Goal: Information Seeking & Learning: Learn about a topic

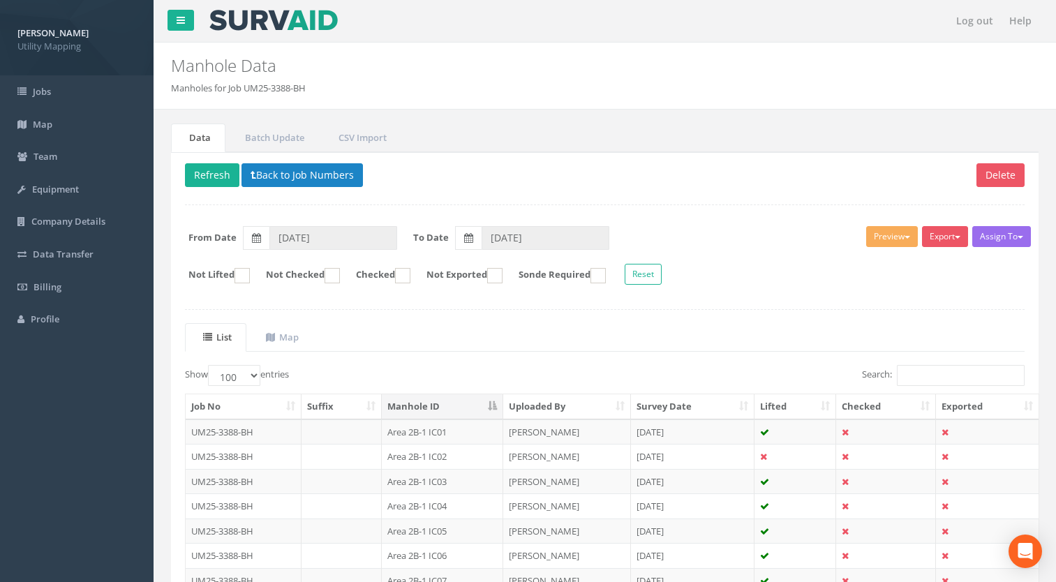
select select "100"
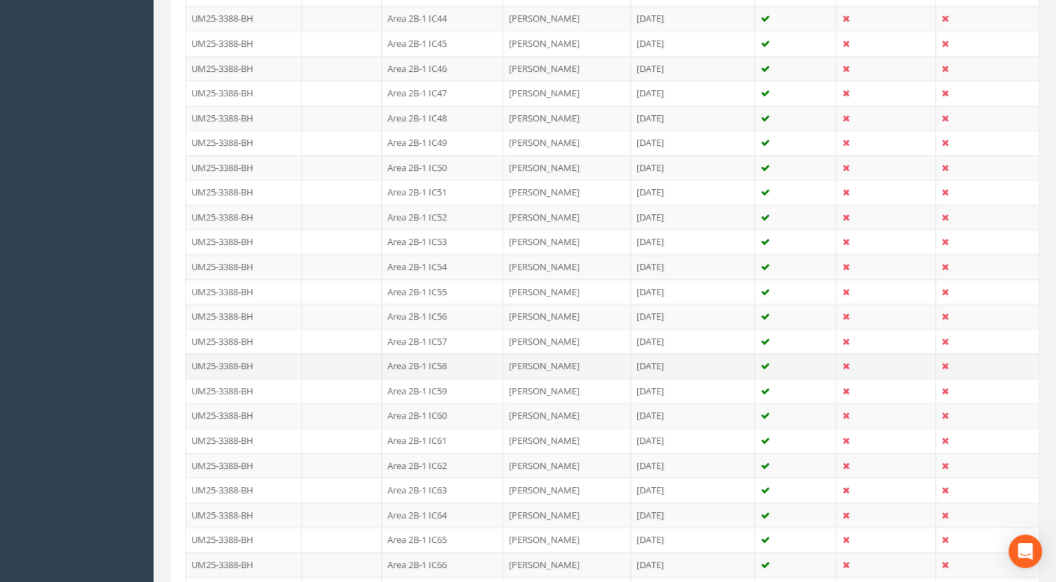
scroll to position [1576, 0]
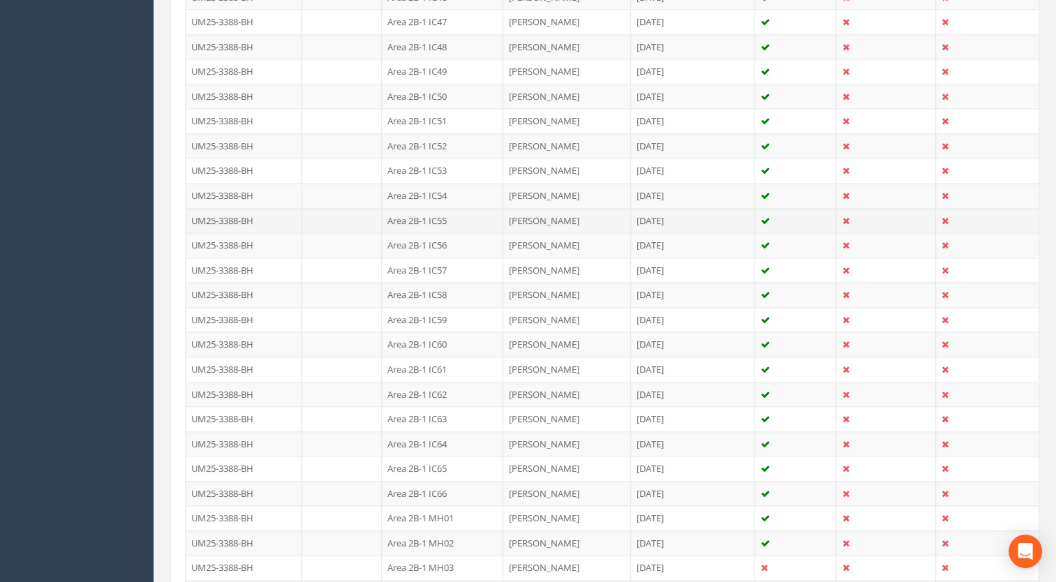
click at [445, 210] on td "Area 2B-1 IC55" at bounding box center [442, 220] width 121 height 25
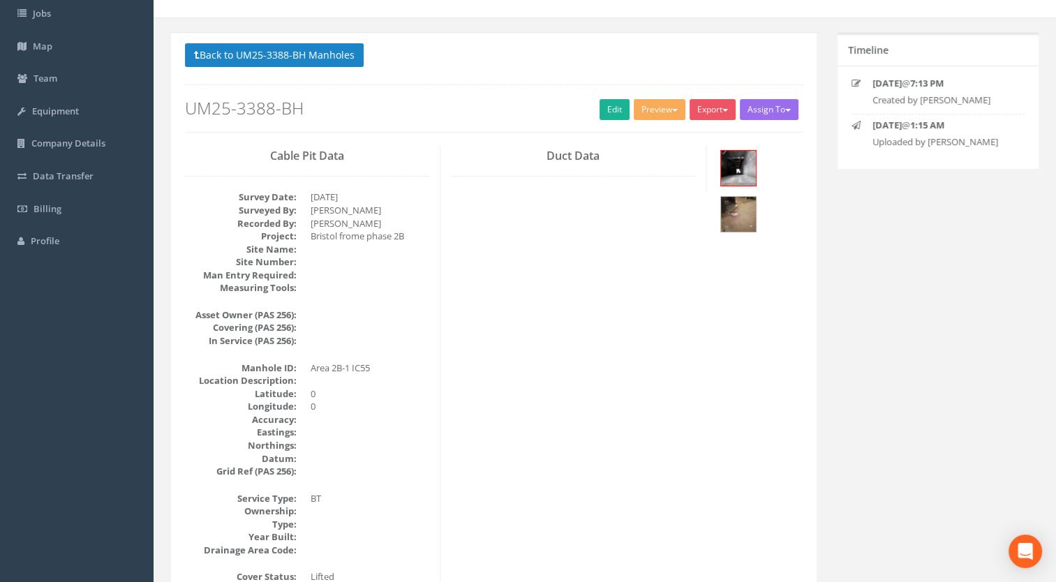
scroll to position [0, 0]
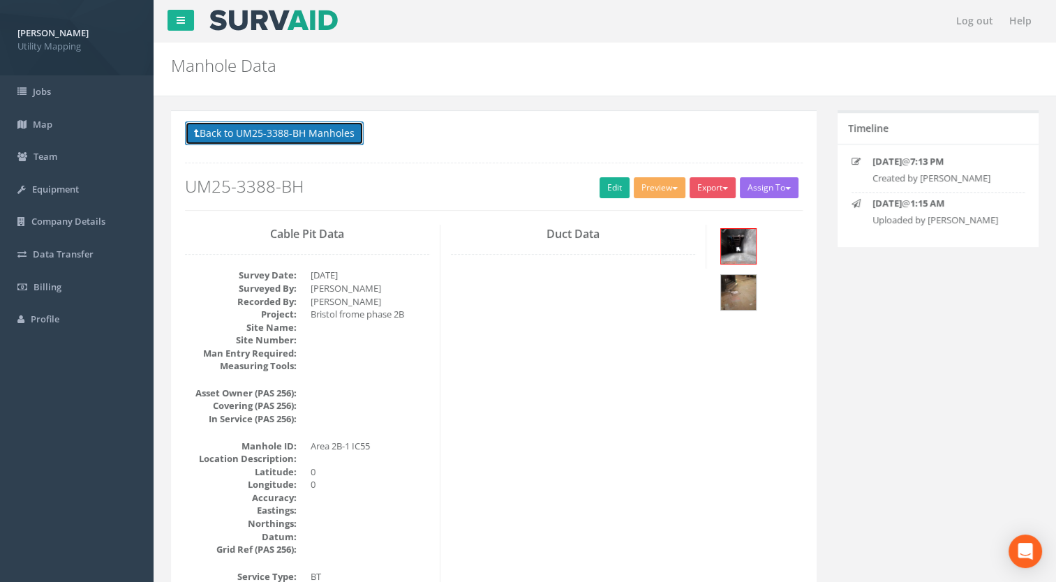
click at [327, 138] on button "Back to UM25-3388-BH Manholes" at bounding box center [274, 133] width 179 height 24
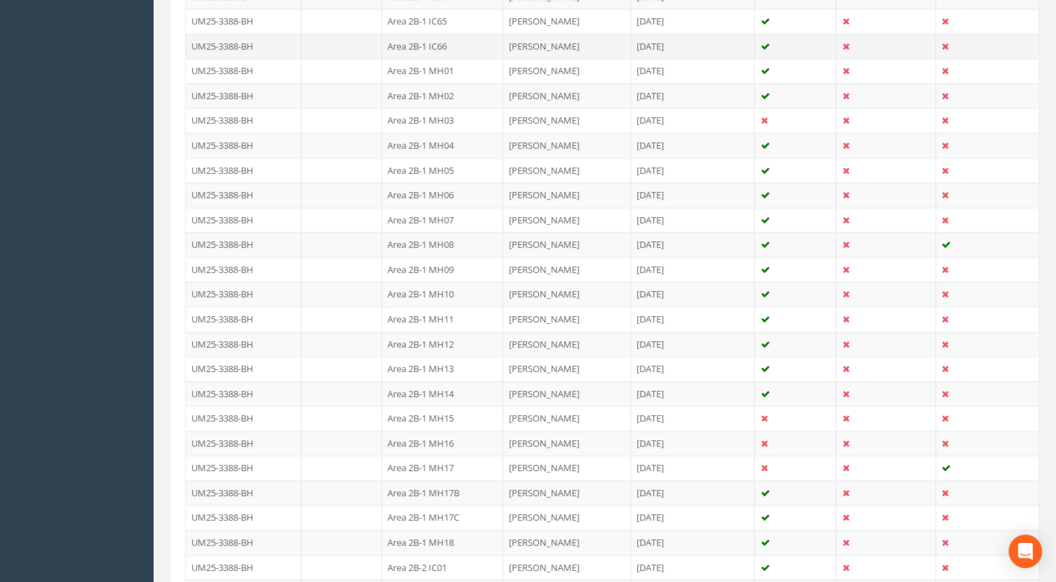
scroll to position [1675, 0]
click at [438, 135] on td "Area 2B-1 IC56" at bounding box center [442, 146] width 121 height 25
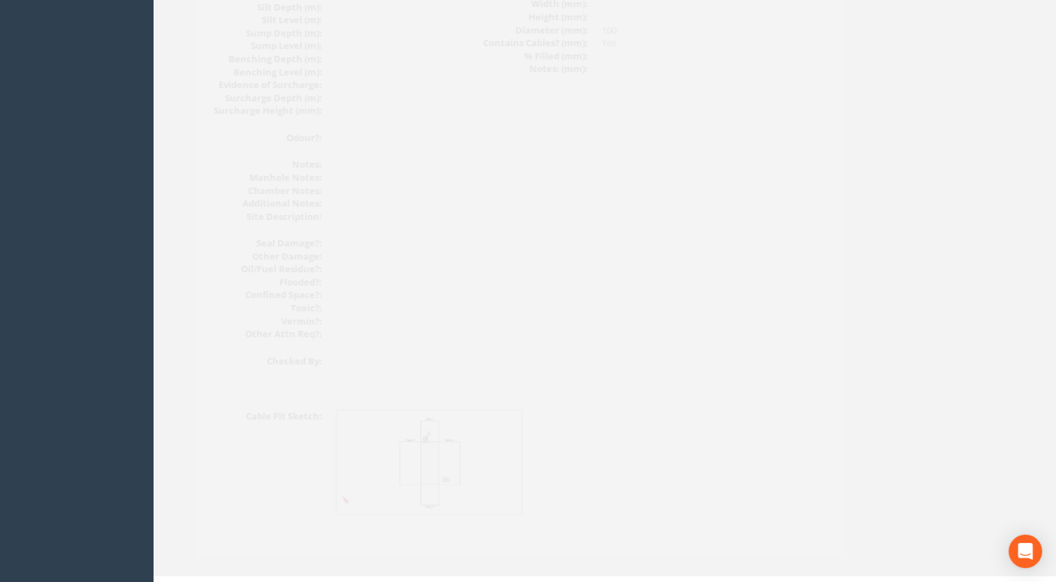
scroll to position [1569, 0]
click at [424, 414] on img at bounding box center [404, 443] width 186 height 105
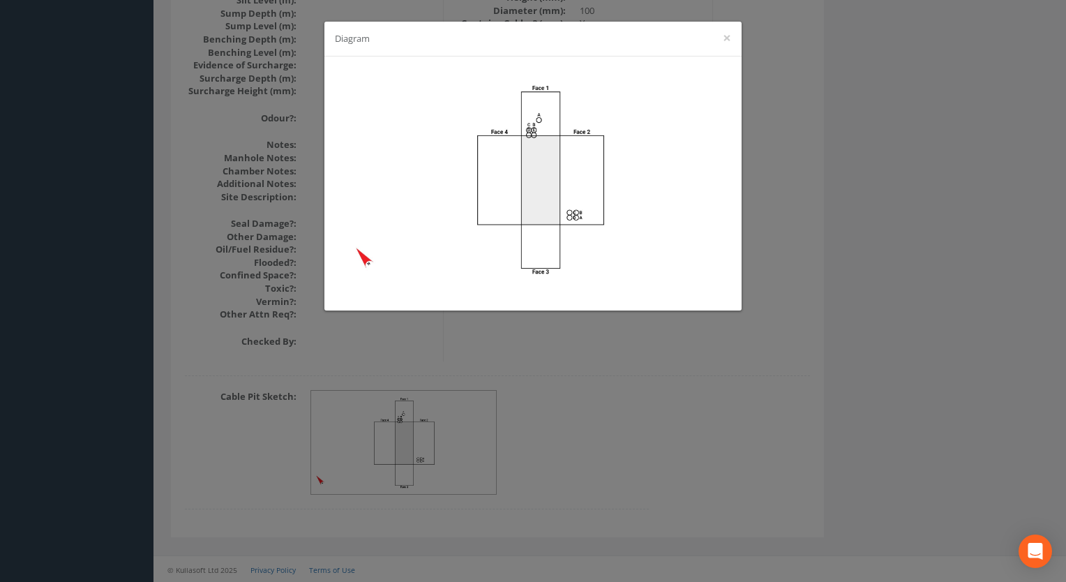
click at [544, 361] on div "Diagram ×" at bounding box center [533, 291] width 1066 height 582
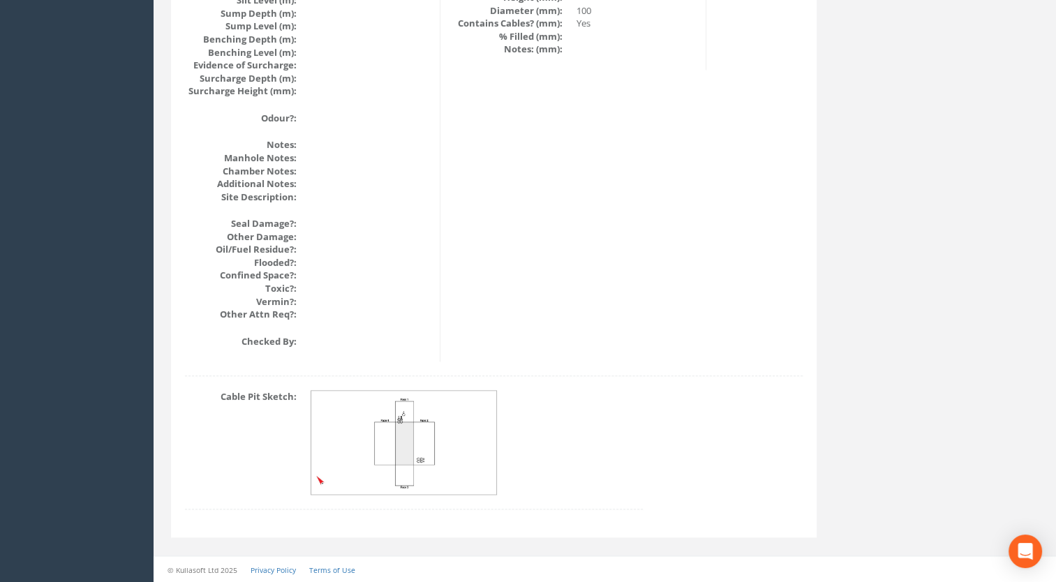
click at [450, 460] on img at bounding box center [404, 443] width 186 height 105
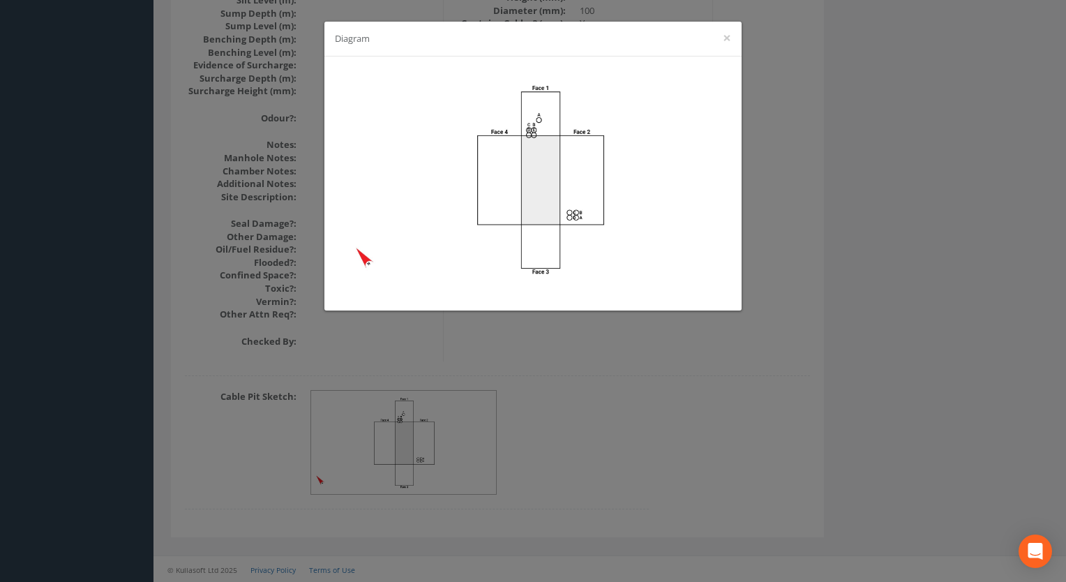
click at [622, 497] on div "Diagram ×" at bounding box center [533, 291] width 1066 height 582
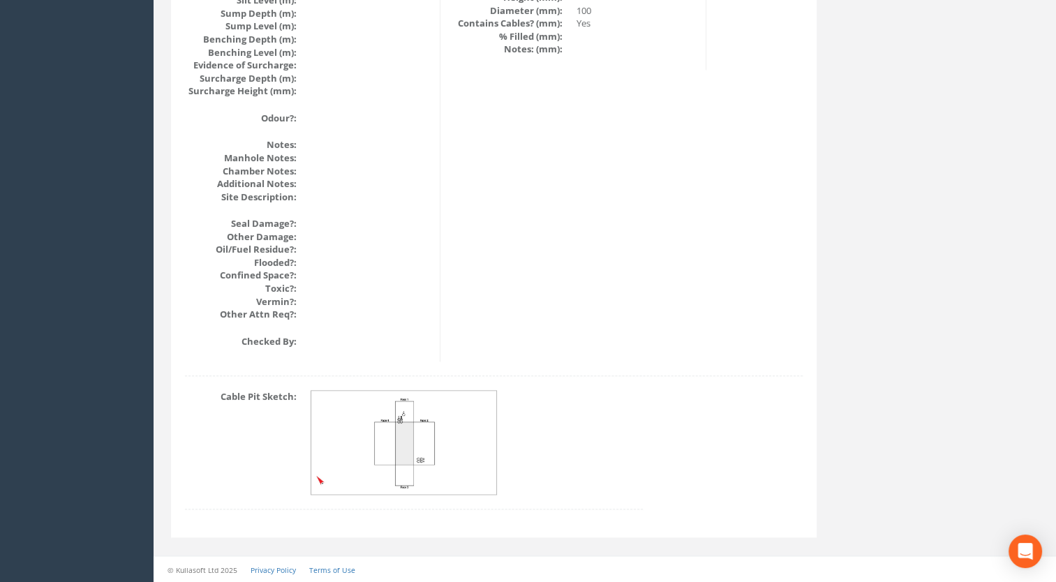
drag, startPoint x: 0, startPoint y: 333, endPoint x: 80, endPoint y: 310, distance: 83.5
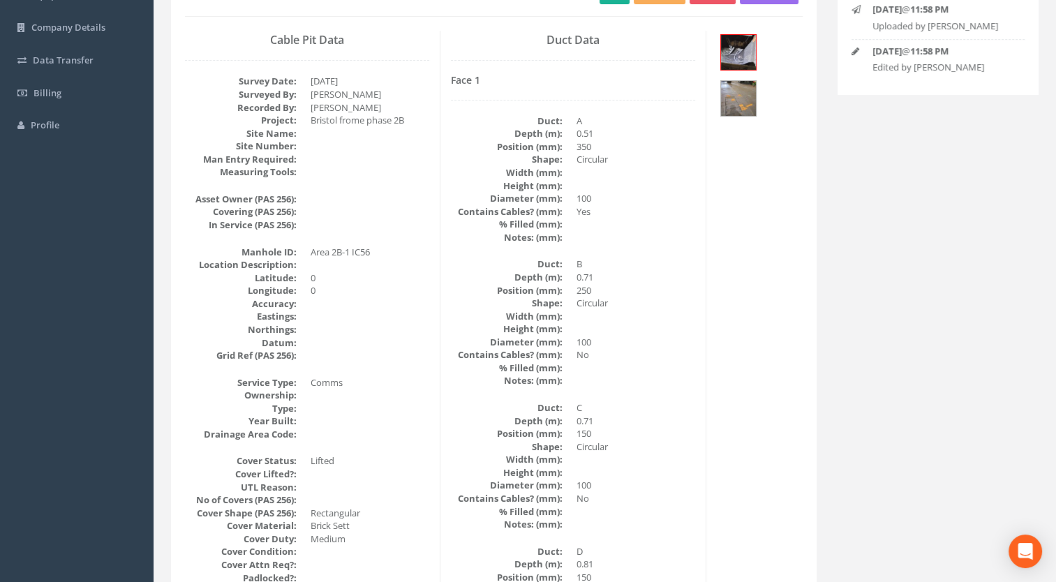
scroll to position [0, 0]
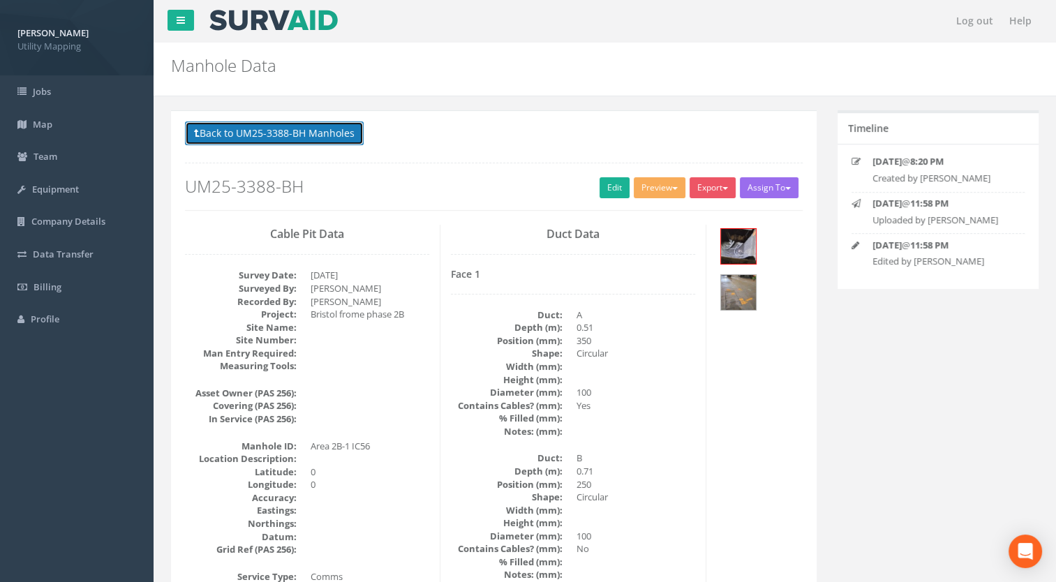
click at [321, 123] on button "Back to UM25-3388-BH Manholes" at bounding box center [274, 133] width 179 height 24
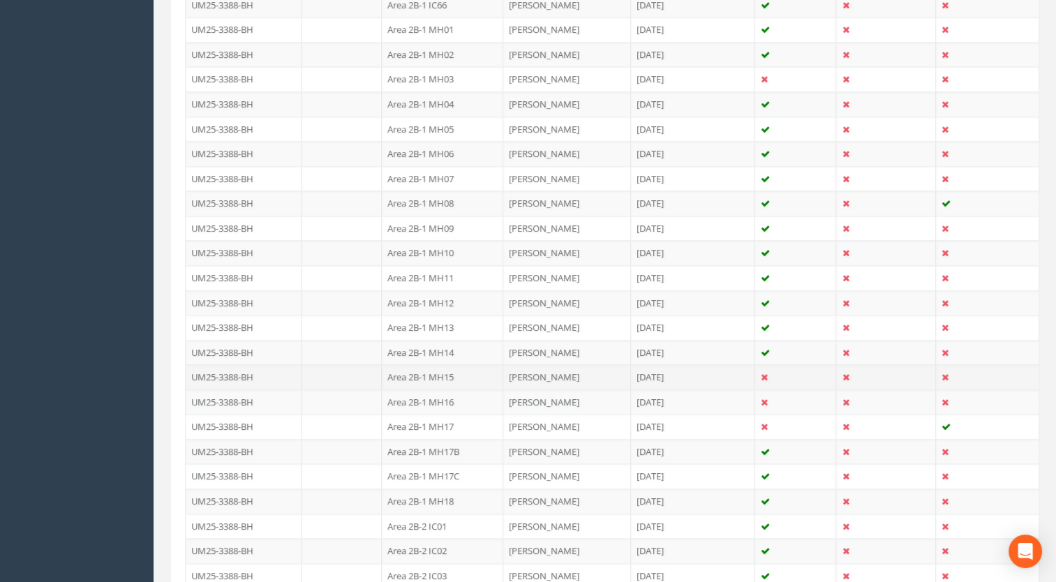
scroll to position [1716, 0]
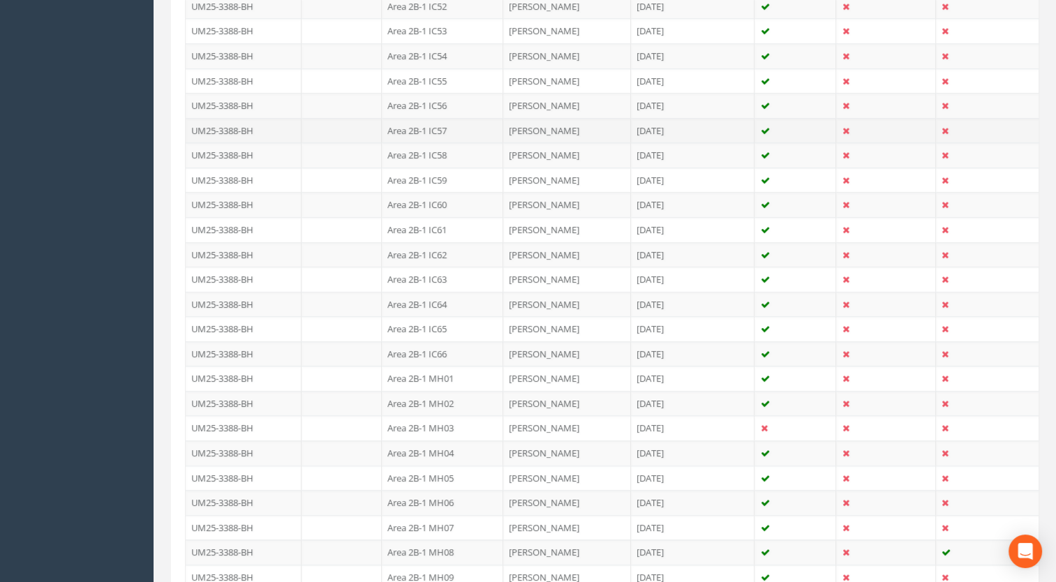
click at [444, 118] on td "Area 2B-1 IC57" at bounding box center [442, 130] width 121 height 25
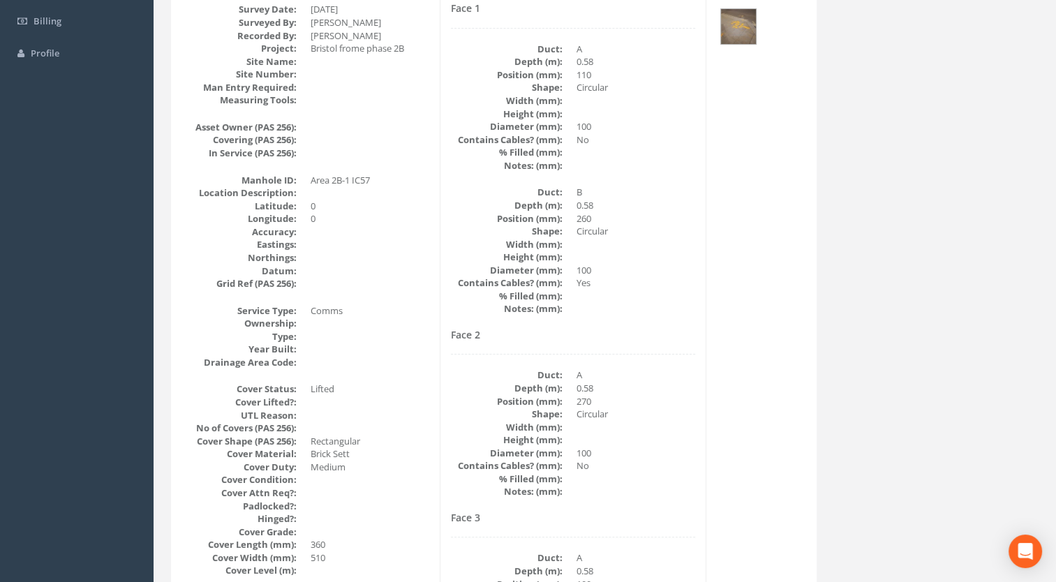
scroll to position [104, 0]
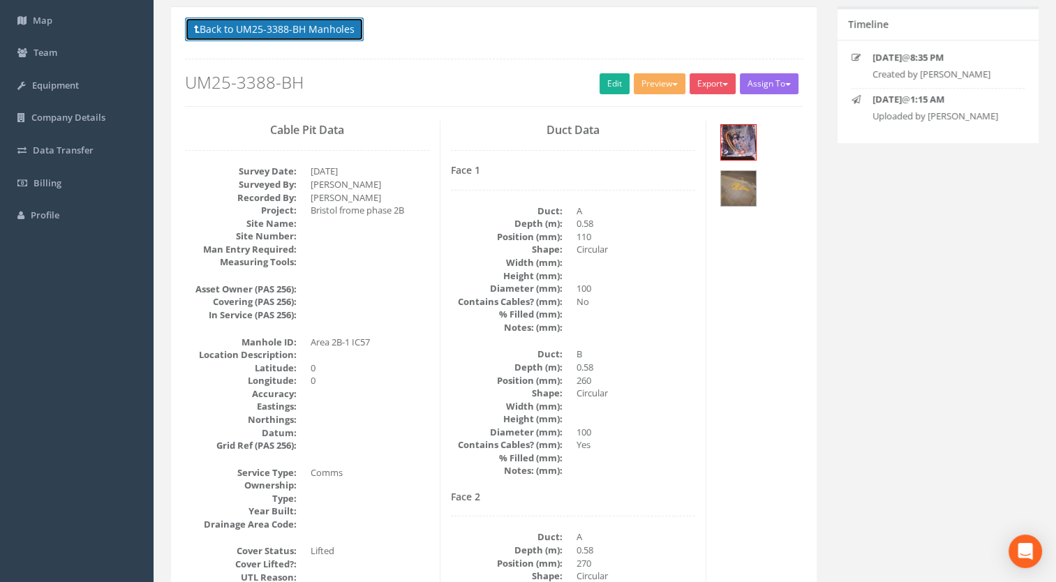
click at [340, 38] on button "Back to UM25-3388-BH Manholes" at bounding box center [274, 29] width 179 height 24
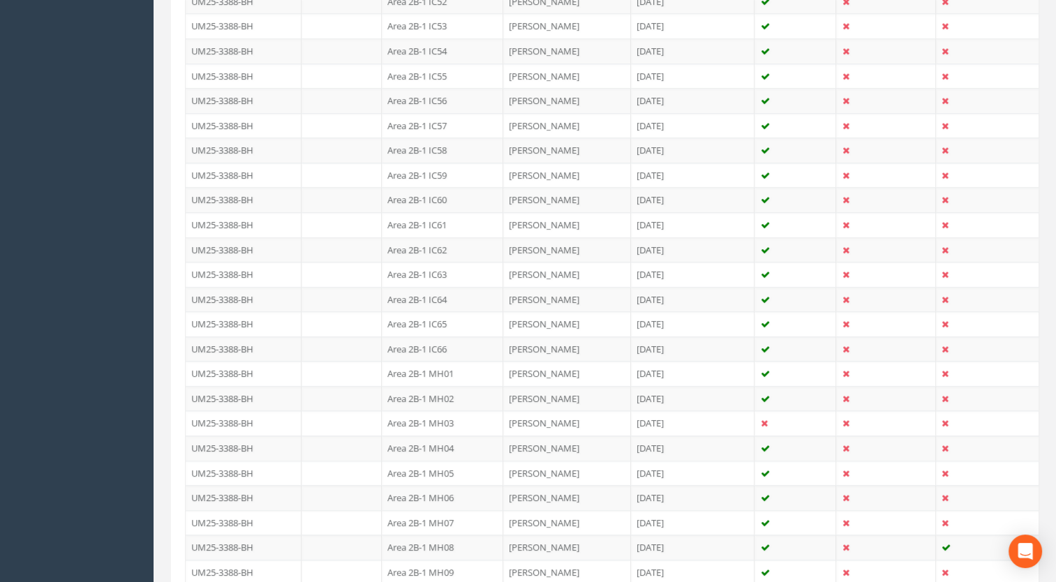
scroll to position [1779, 0]
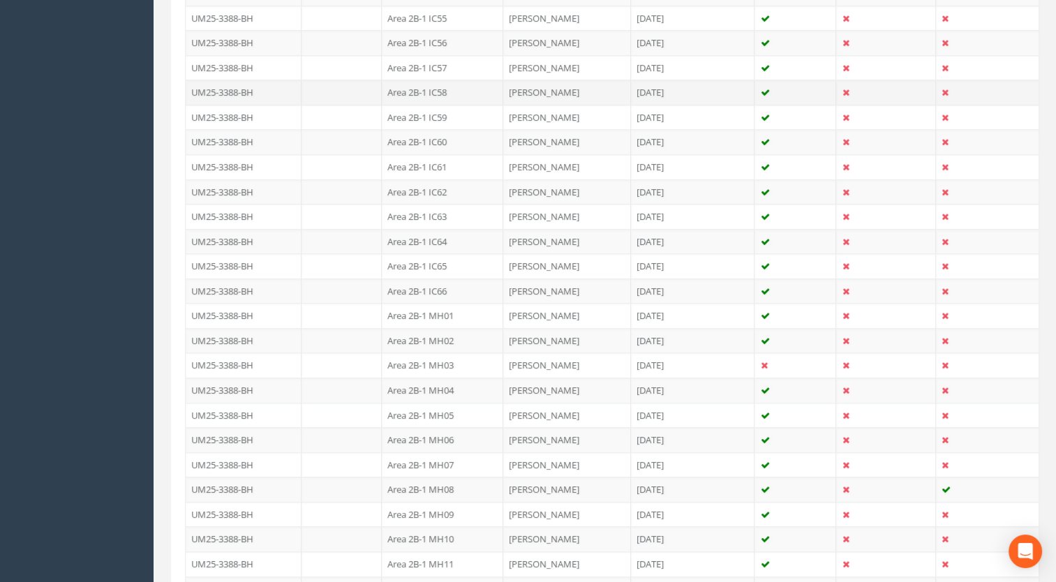
click at [419, 85] on td "Area 2B-1 IC58" at bounding box center [442, 92] width 121 height 25
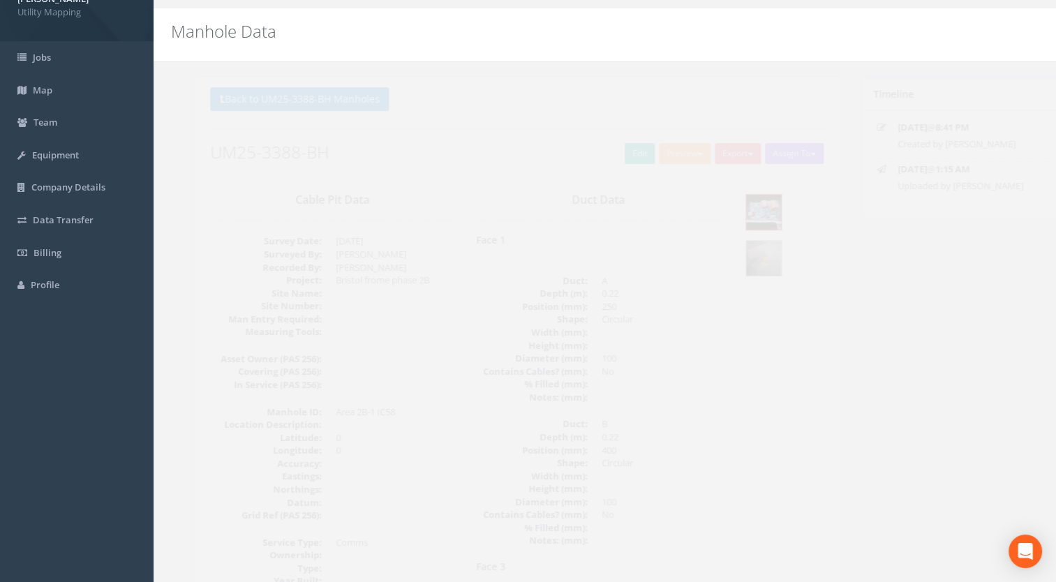
scroll to position [0, 0]
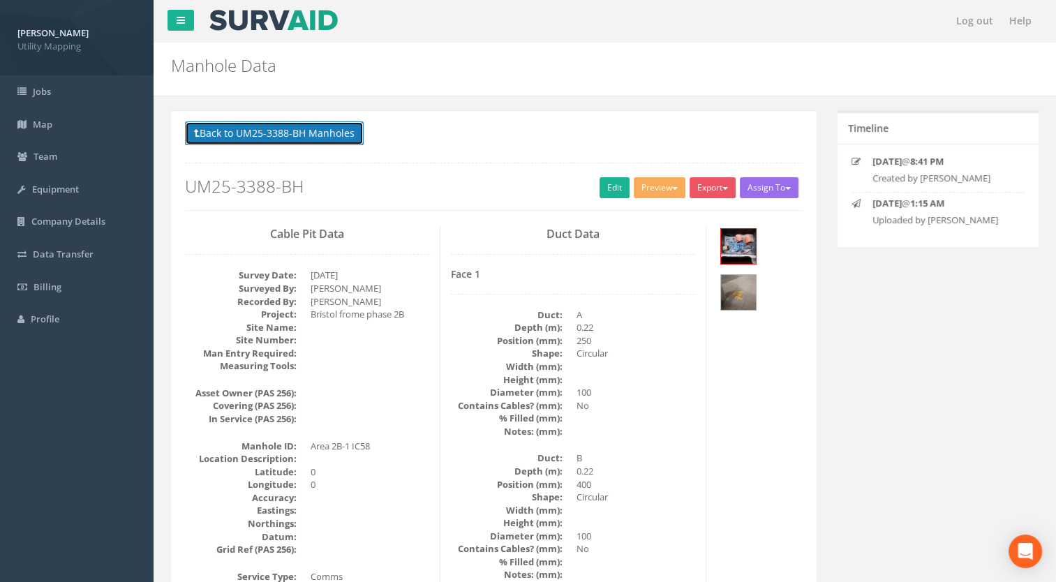
click at [339, 141] on button "Back to UM25-3388-BH Manholes" at bounding box center [274, 133] width 179 height 24
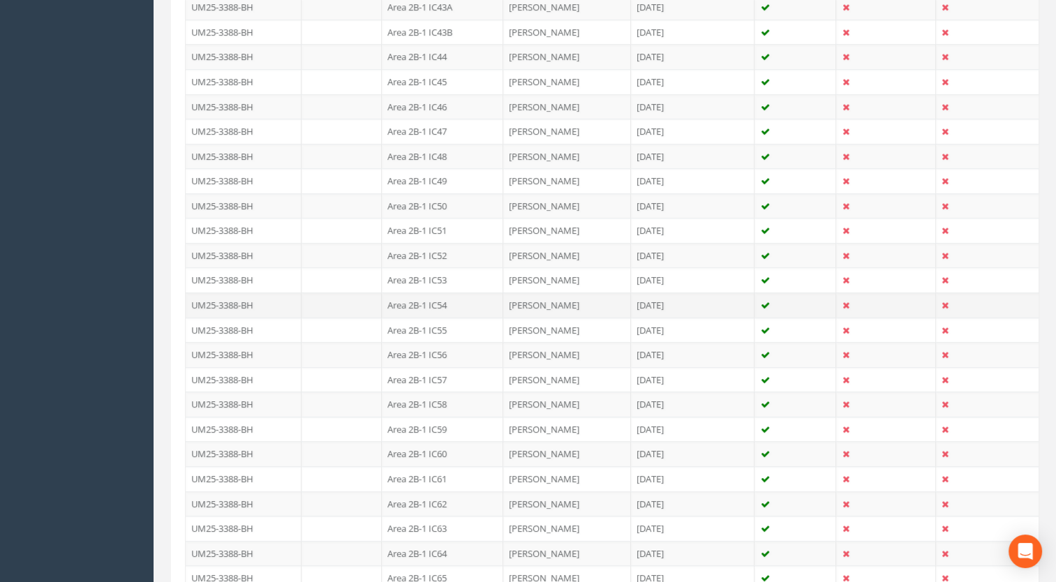
scroll to position [1605, 0]
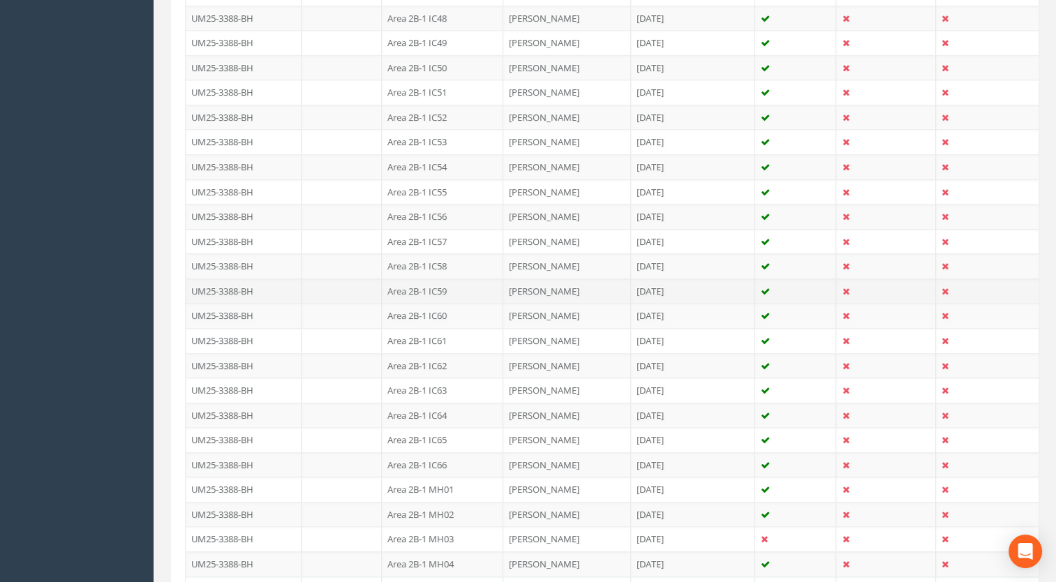
click at [434, 284] on td "Area 2B-1 IC59" at bounding box center [442, 290] width 121 height 25
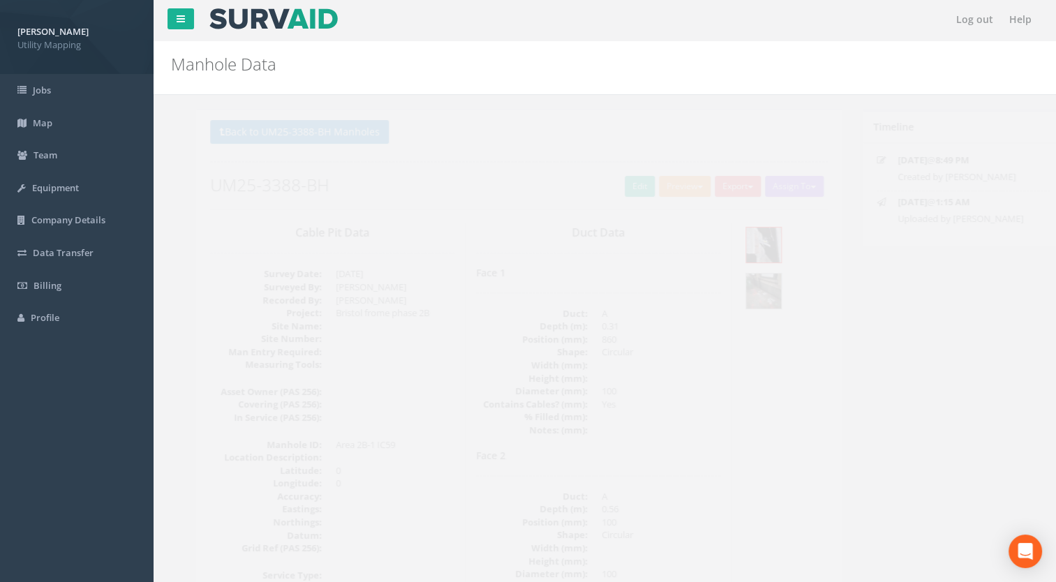
scroll to position [0, 0]
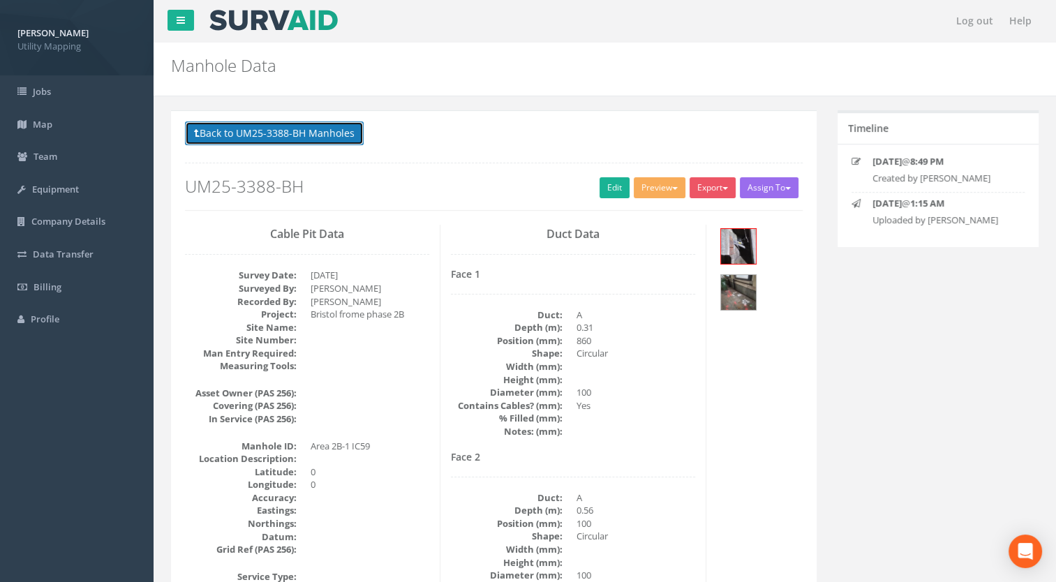
click at [338, 124] on button "Back to UM25-3388-BH Manholes" at bounding box center [274, 133] width 179 height 24
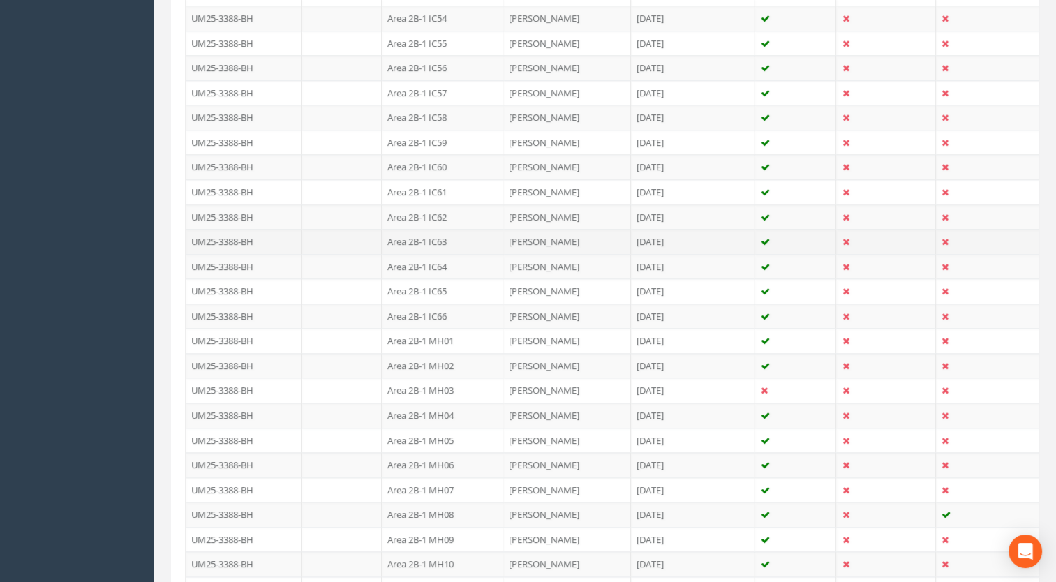
scroll to position [1675, 0]
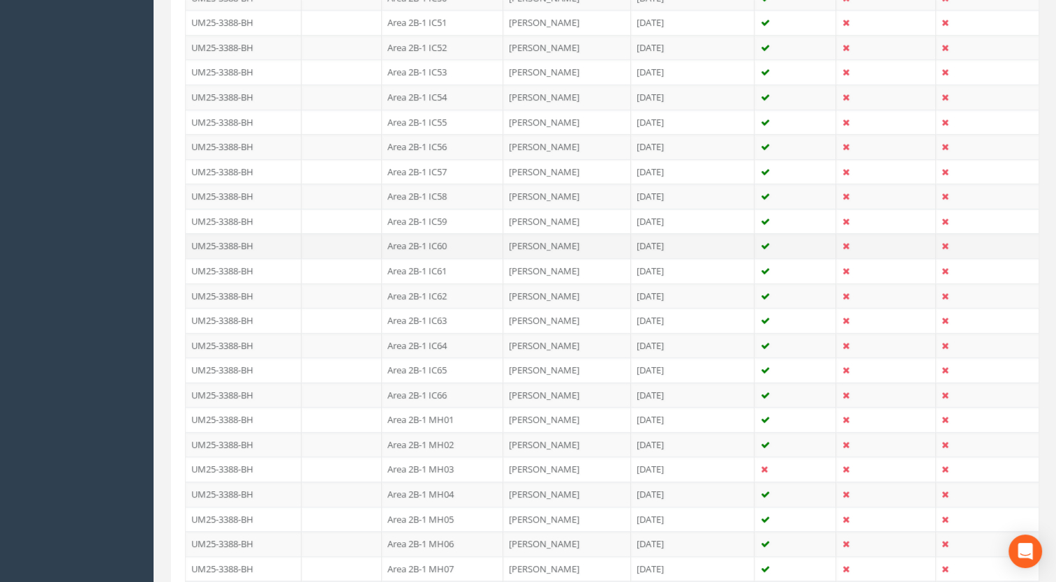
click at [440, 235] on td "Area 2B-1 IC60" at bounding box center [442, 245] width 121 height 25
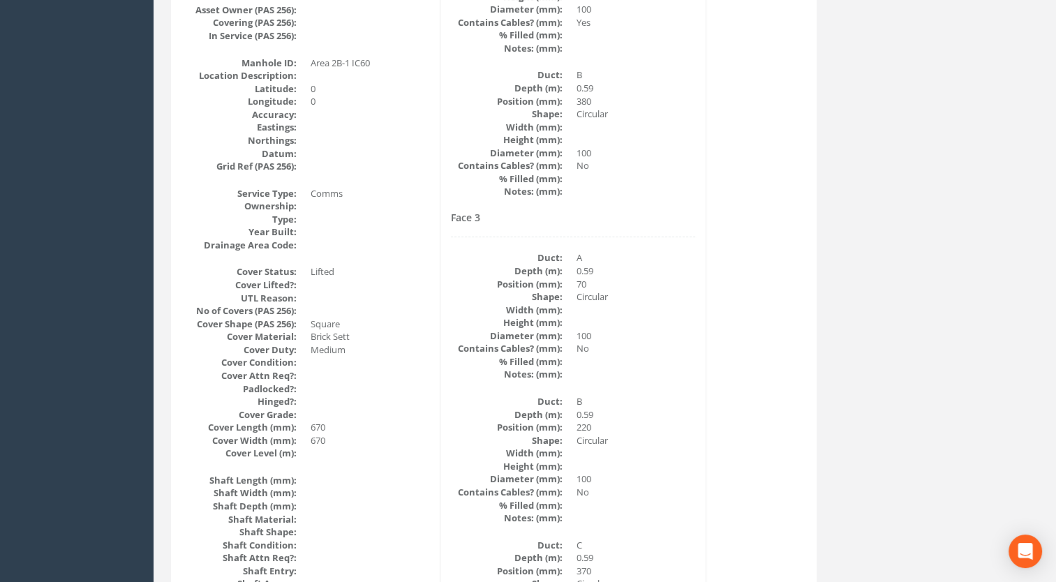
scroll to position [0, 0]
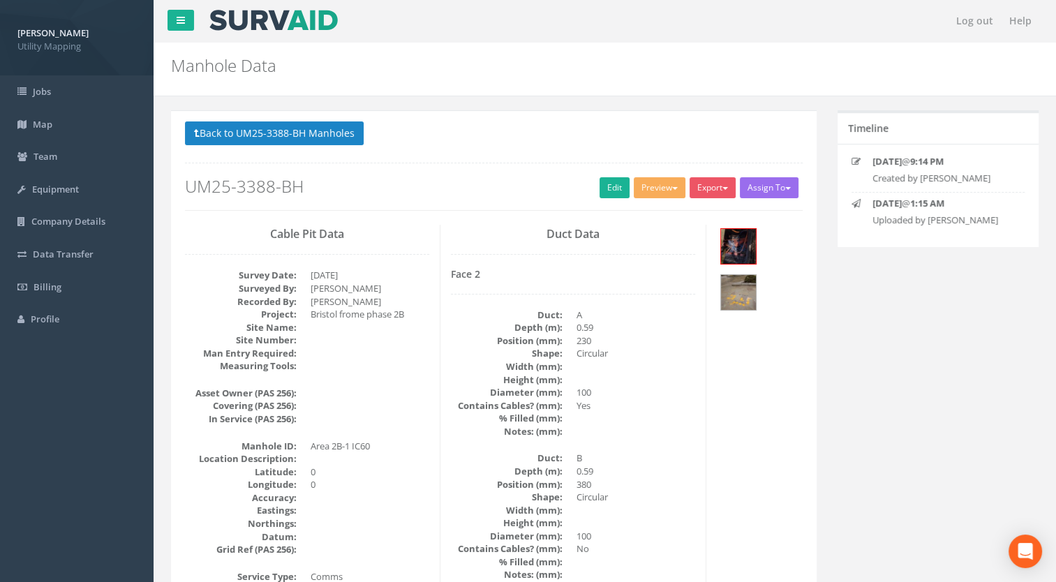
click at [264, 150] on div "Back to UM25-3388-BH Manholes Back to Map Assign To [PERSON_NAME] Land Surveyor…" at bounding box center [494, 165] width 618 height 89
click at [268, 136] on button "Back to UM25-3388-BH Manholes" at bounding box center [274, 133] width 179 height 24
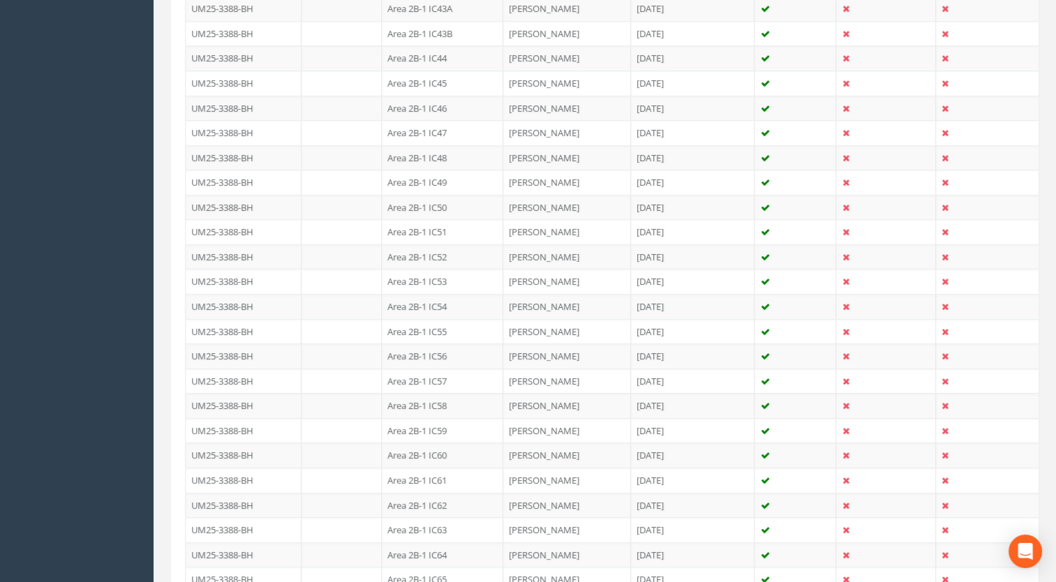
scroll to position [1675, 0]
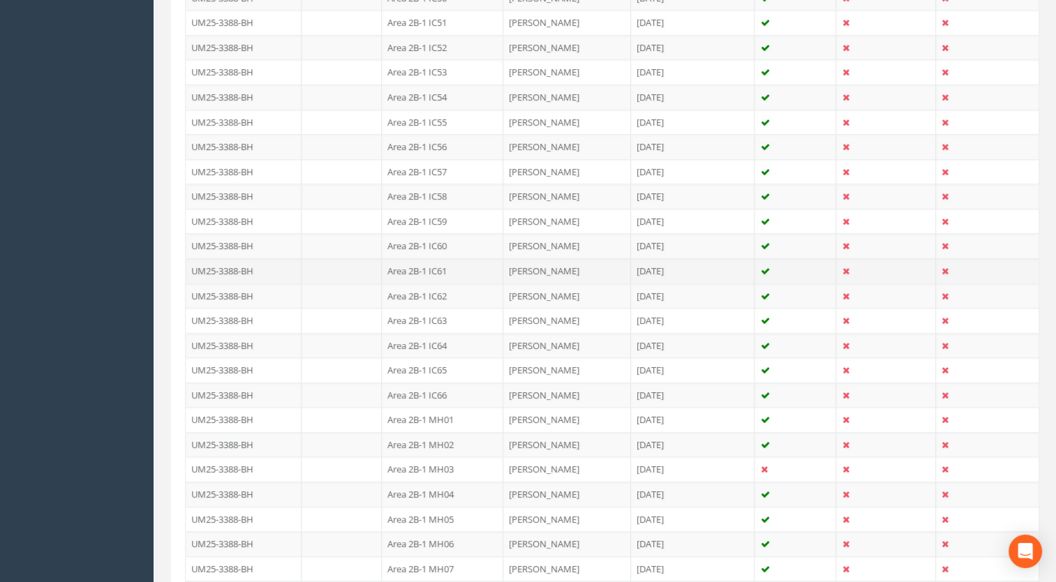
click at [434, 258] on td "Area 2B-1 IC61" at bounding box center [442, 270] width 121 height 25
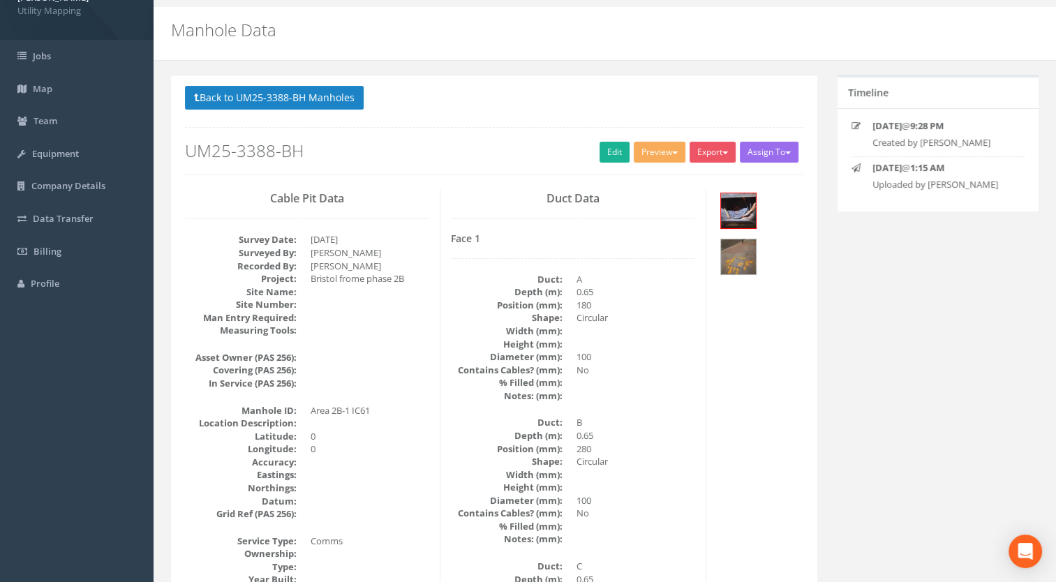
scroll to position [0, 0]
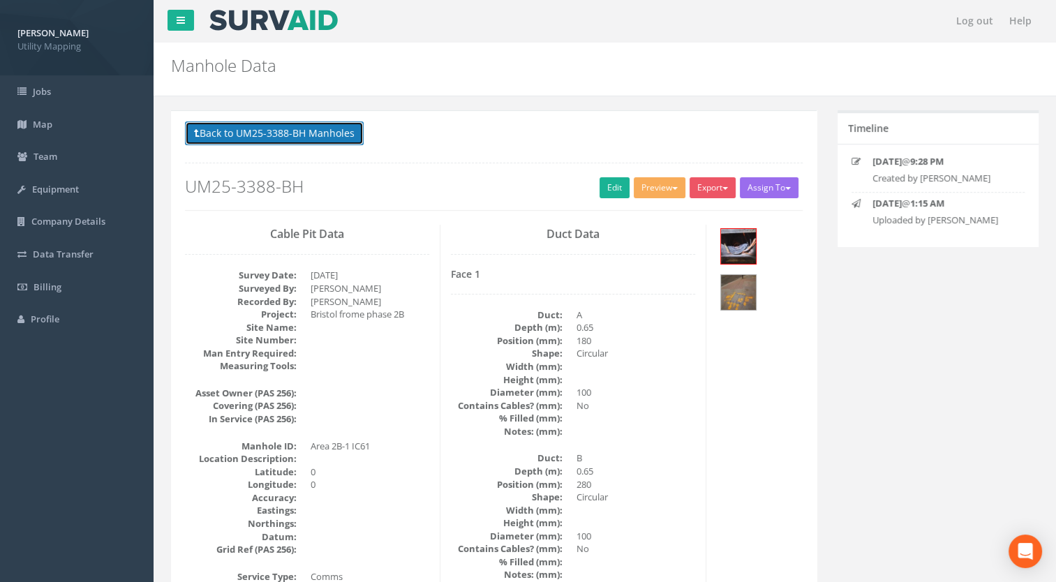
click at [284, 136] on button "Back to UM25-3388-BH Manholes" at bounding box center [274, 133] width 179 height 24
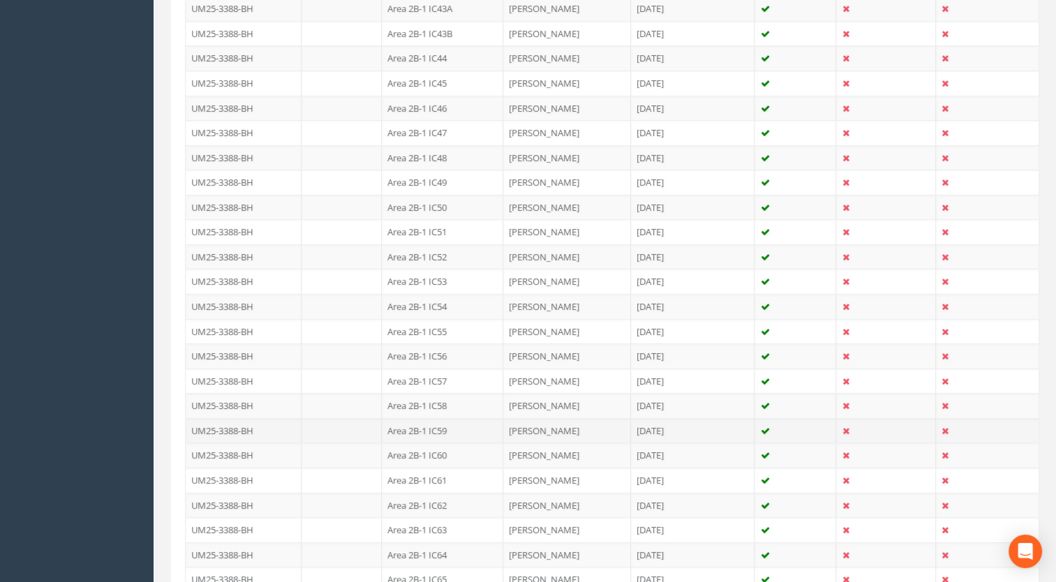
scroll to position [1675, 0]
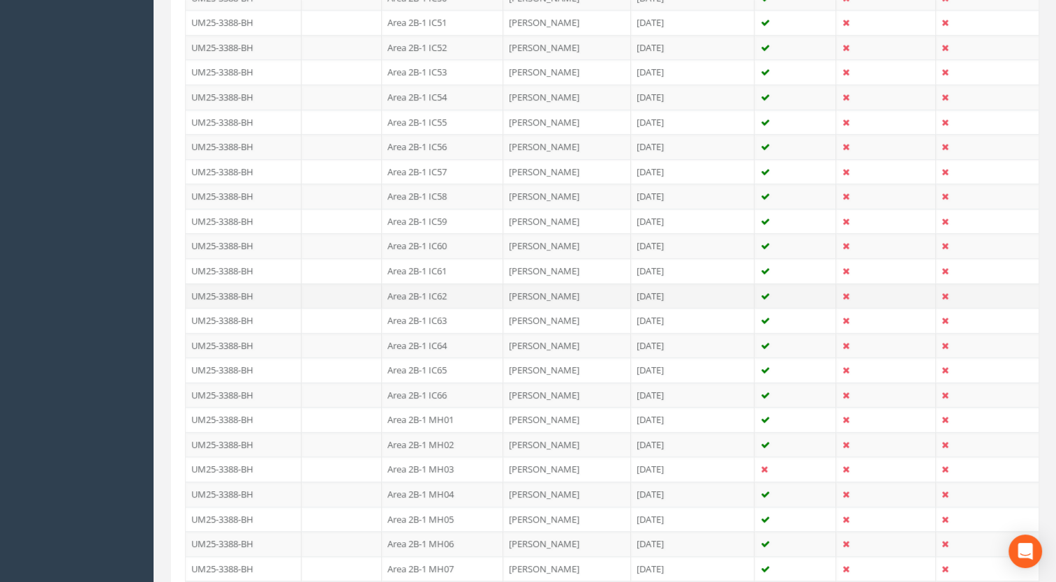
click at [442, 283] on td "Area 2B-1 IC62" at bounding box center [442, 295] width 121 height 25
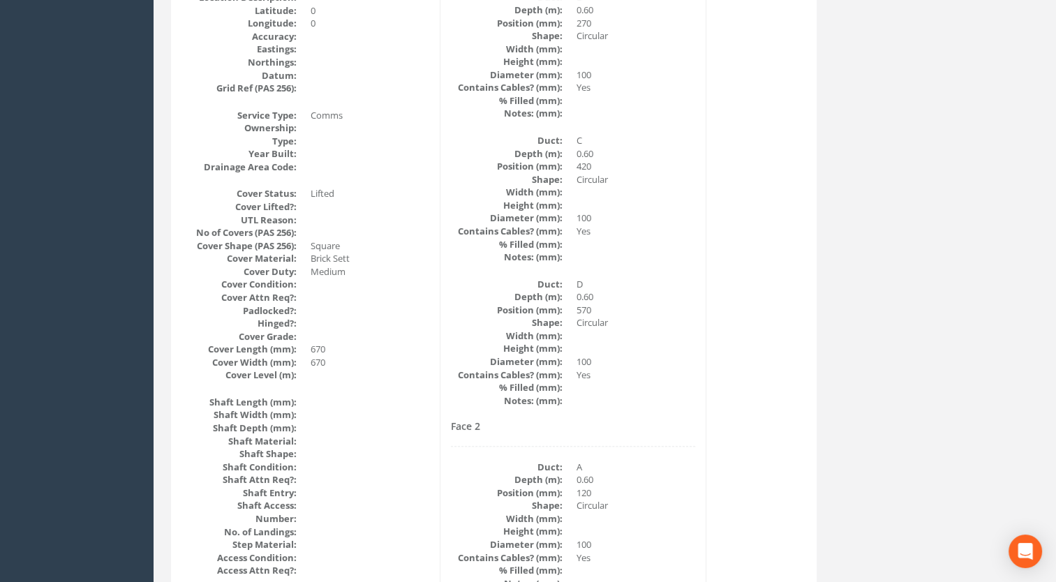
scroll to position [43, 0]
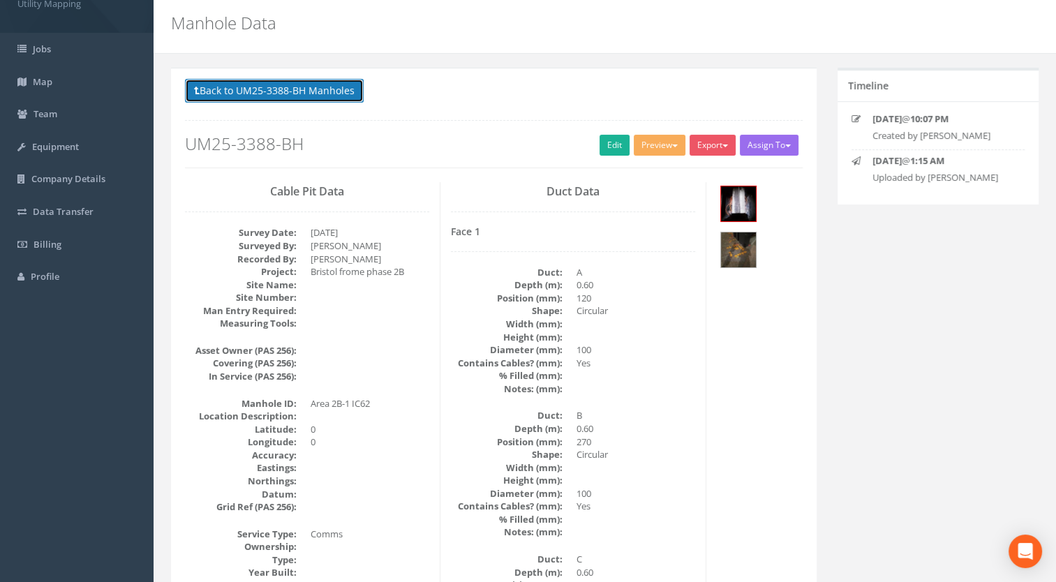
click at [322, 94] on button "Back to UM25-3388-BH Manholes" at bounding box center [274, 91] width 179 height 24
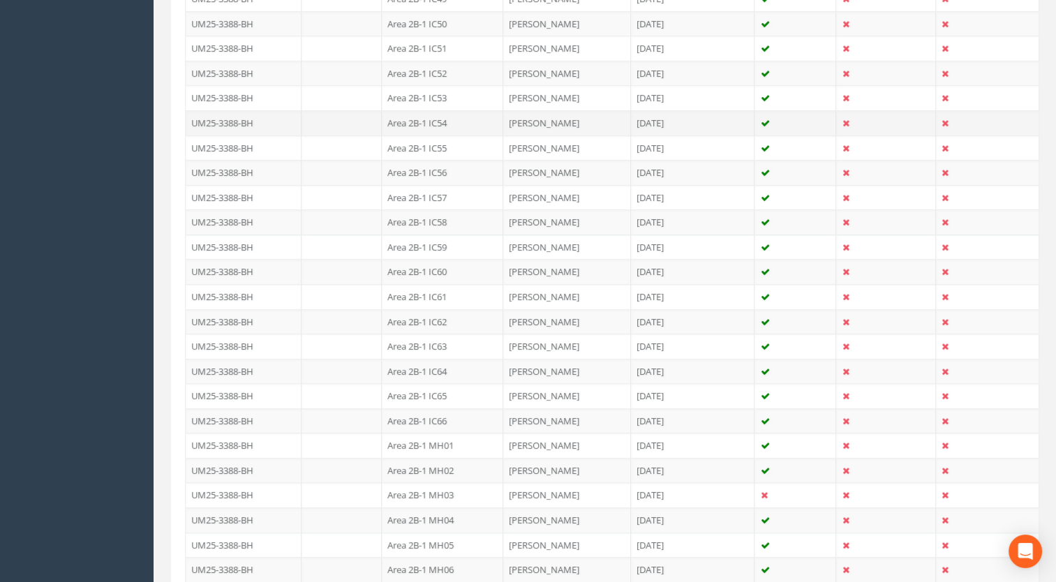
scroll to position [1787, 0]
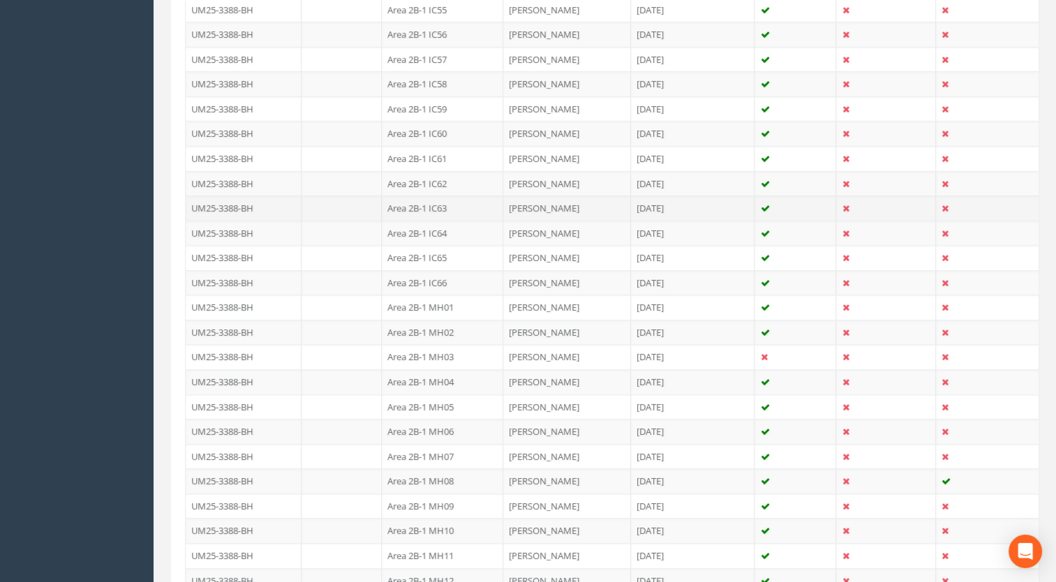
click at [428, 195] on td "Area 2B-1 IC63" at bounding box center [442, 207] width 121 height 25
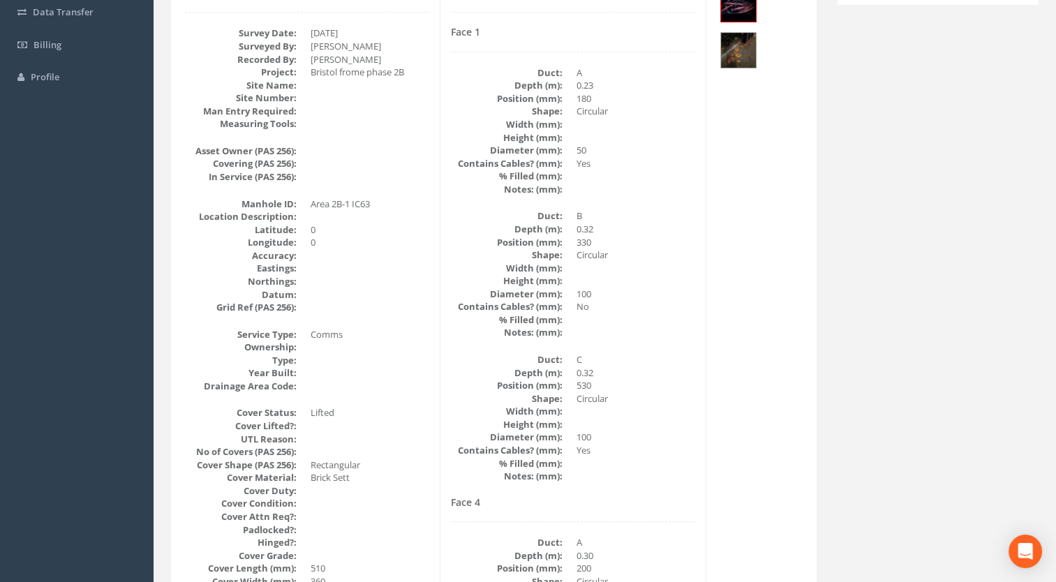
scroll to position [0, 0]
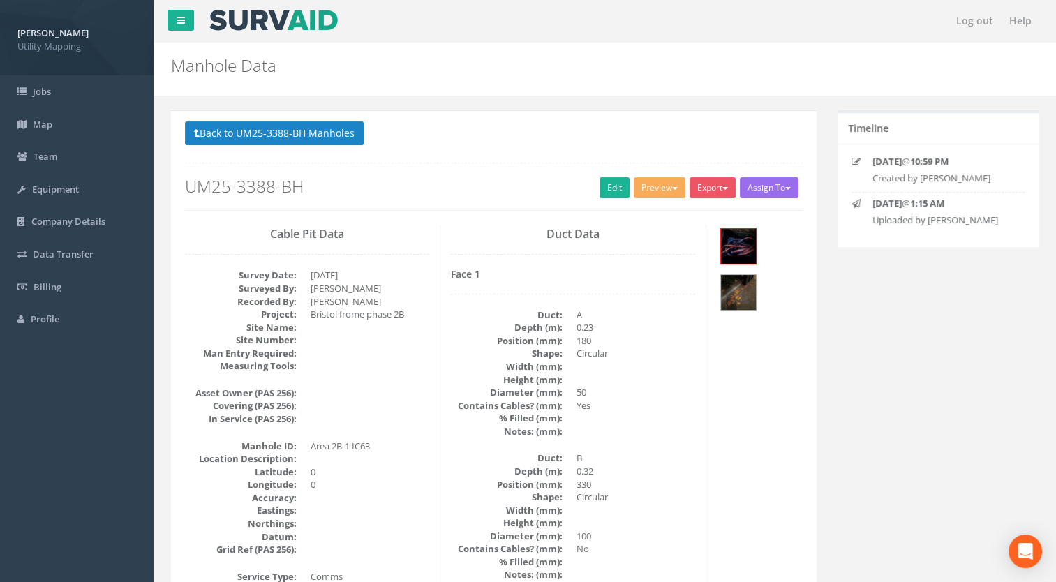
click at [327, 129] on button "Back to UM25-3388-BH Manholes" at bounding box center [274, 133] width 179 height 24
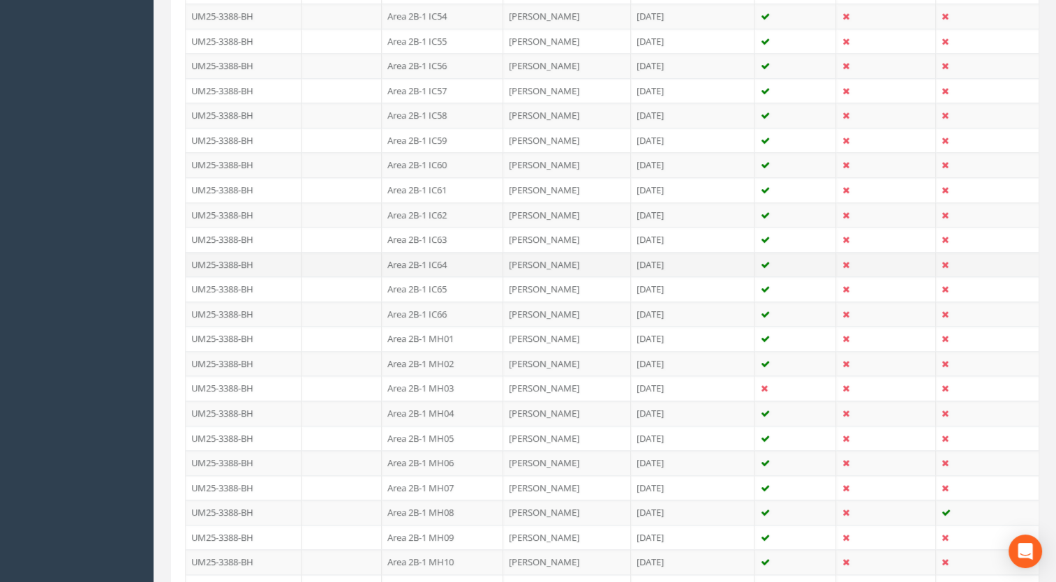
scroll to position [1745, 0]
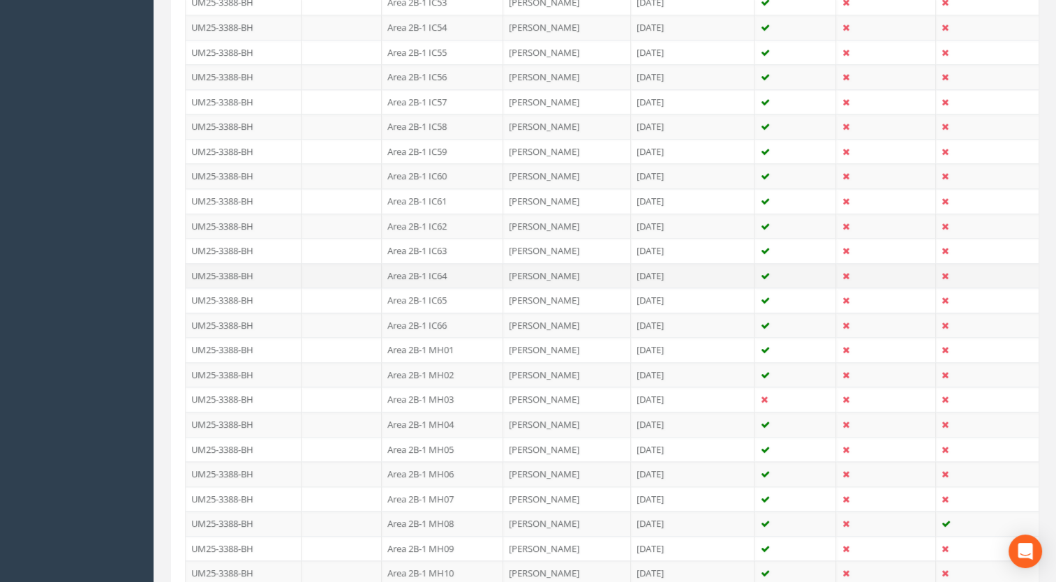
click at [435, 263] on td "Area 2B-1 IC64" at bounding box center [442, 275] width 121 height 25
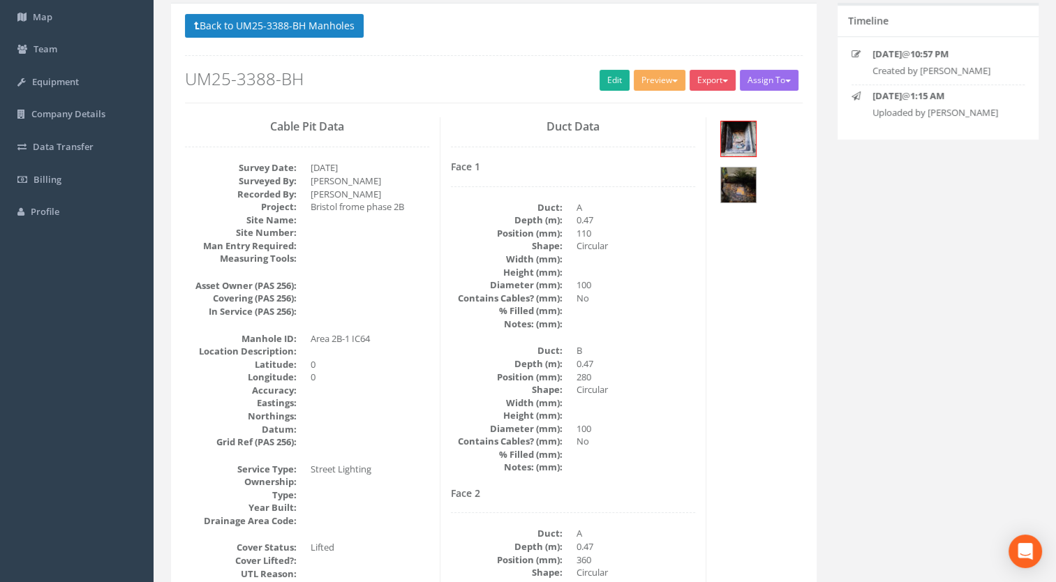
scroll to position [0, 0]
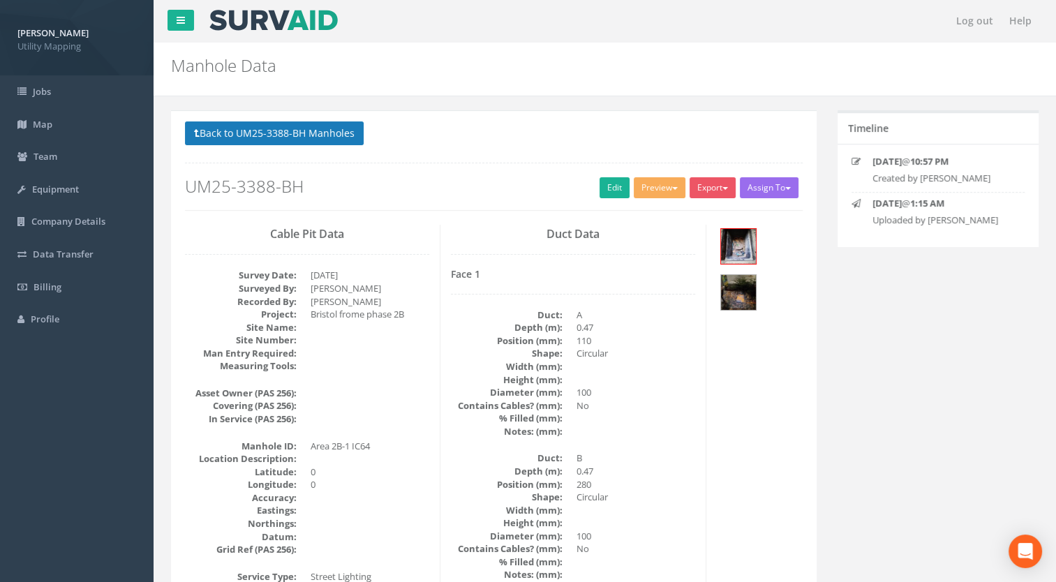
click at [315, 135] on button "Back to UM25-3388-BH Manholes" at bounding box center [274, 133] width 179 height 24
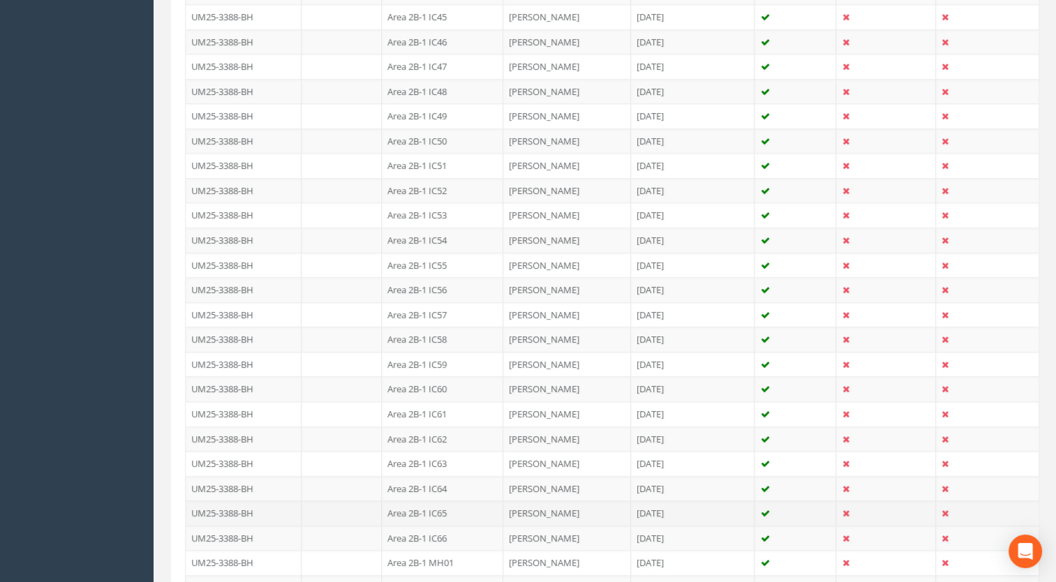
scroll to position [1675, 0]
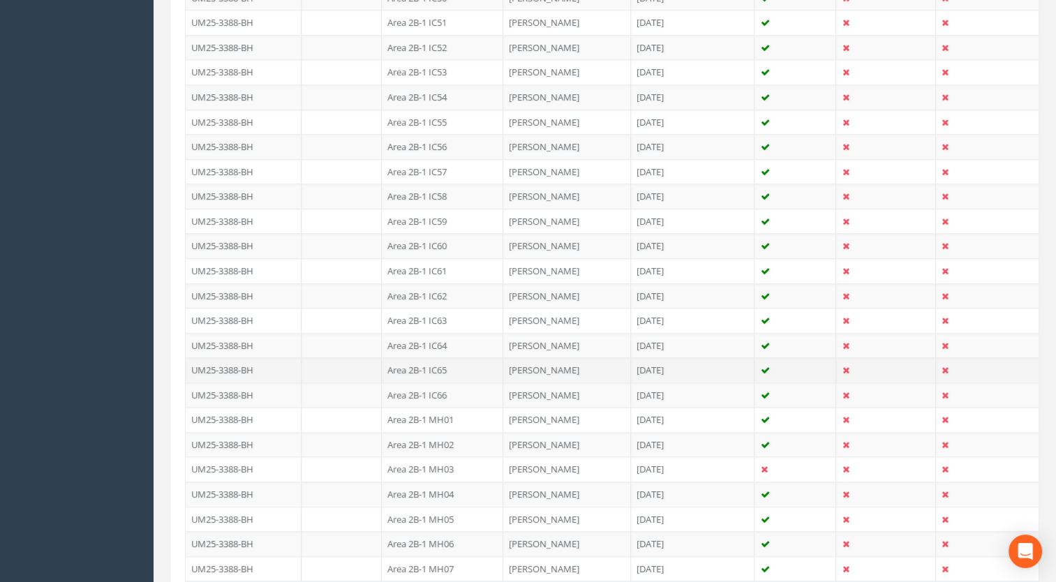
click at [436, 361] on td "Area 2B-1 IC65" at bounding box center [442, 369] width 121 height 25
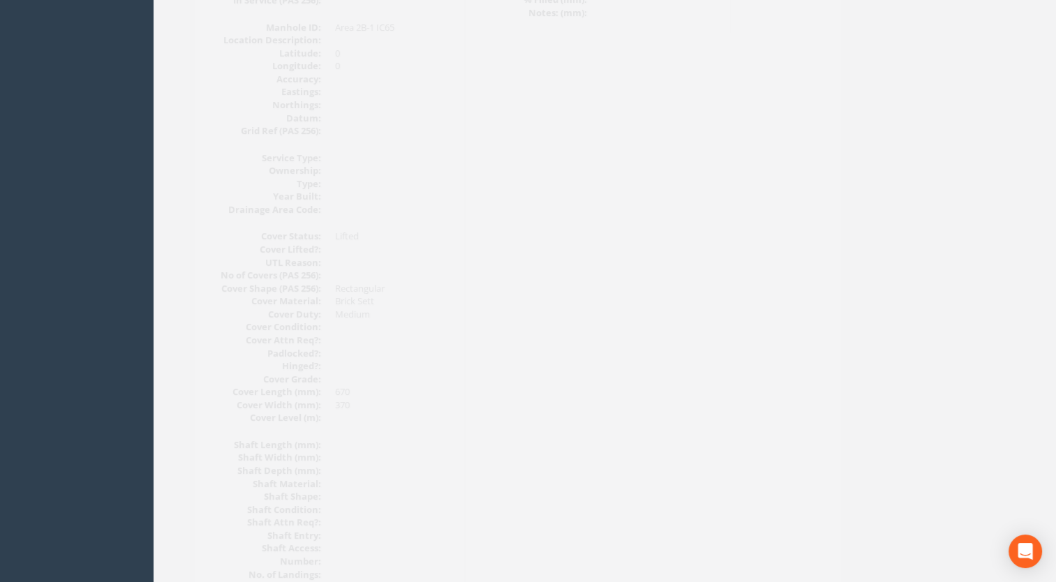
scroll to position [0, 0]
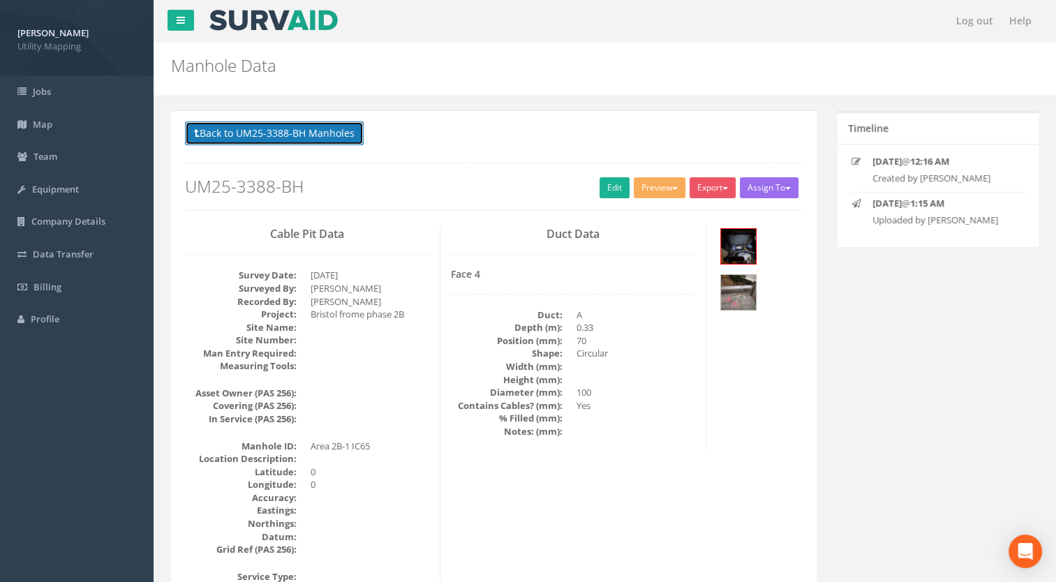
click at [331, 142] on button "Back to UM25-3388-BH Manholes" at bounding box center [274, 133] width 179 height 24
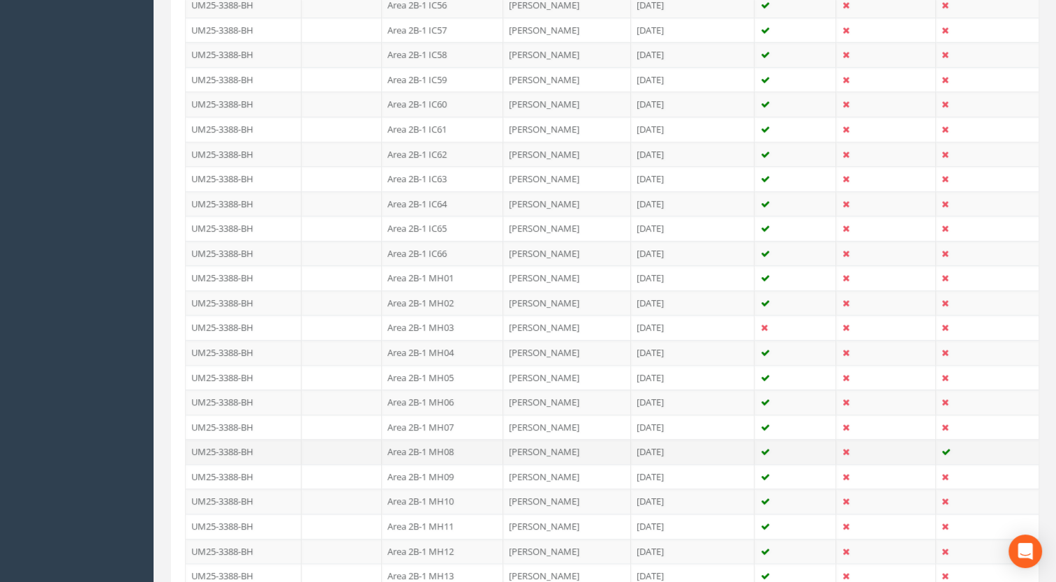
scroll to position [1954, 0]
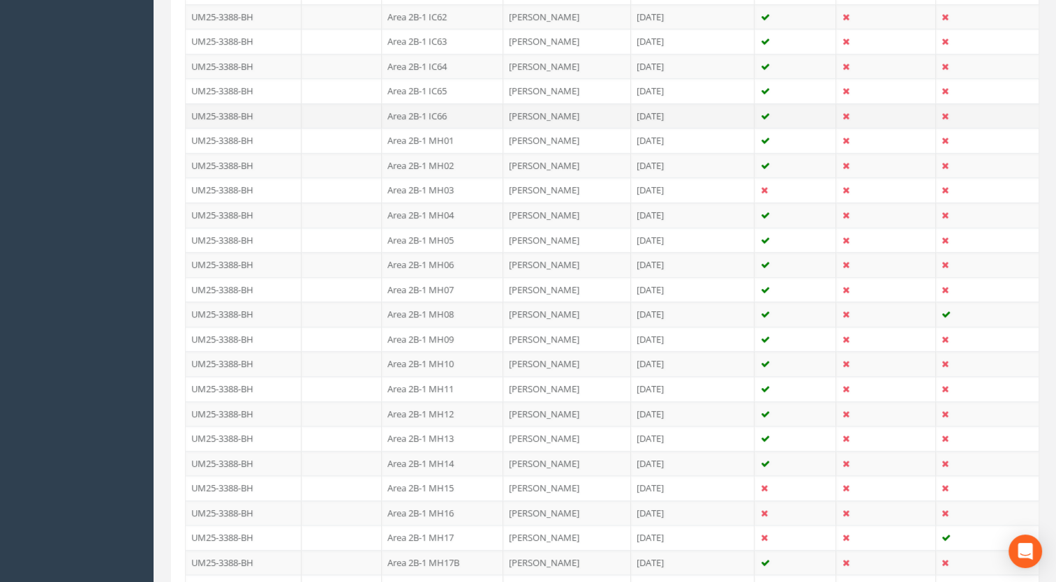
click at [430, 110] on td "Area 2B-1 IC66" at bounding box center [442, 115] width 121 height 25
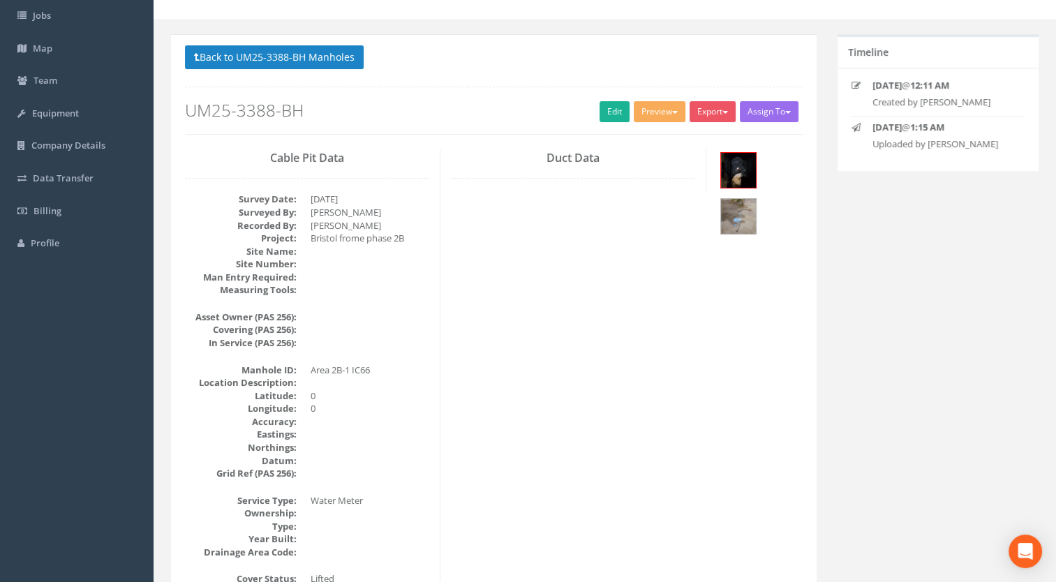
scroll to position [0, 0]
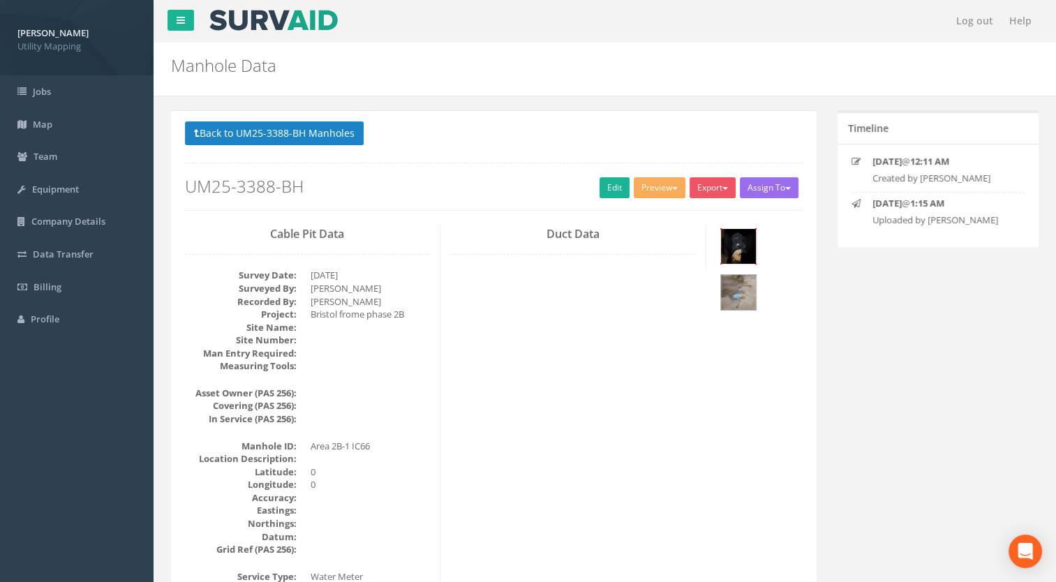
click at [740, 230] on img at bounding box center [738, 246] width 35 height 35
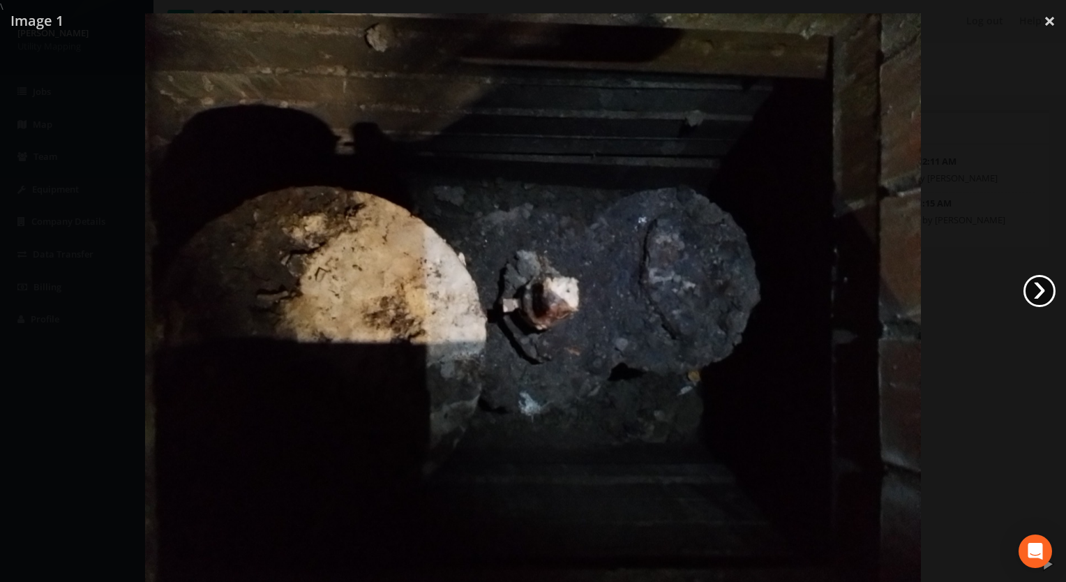
click at [1051, 290] on link "›" at bounding box center [1040, 291] width 32 height 32
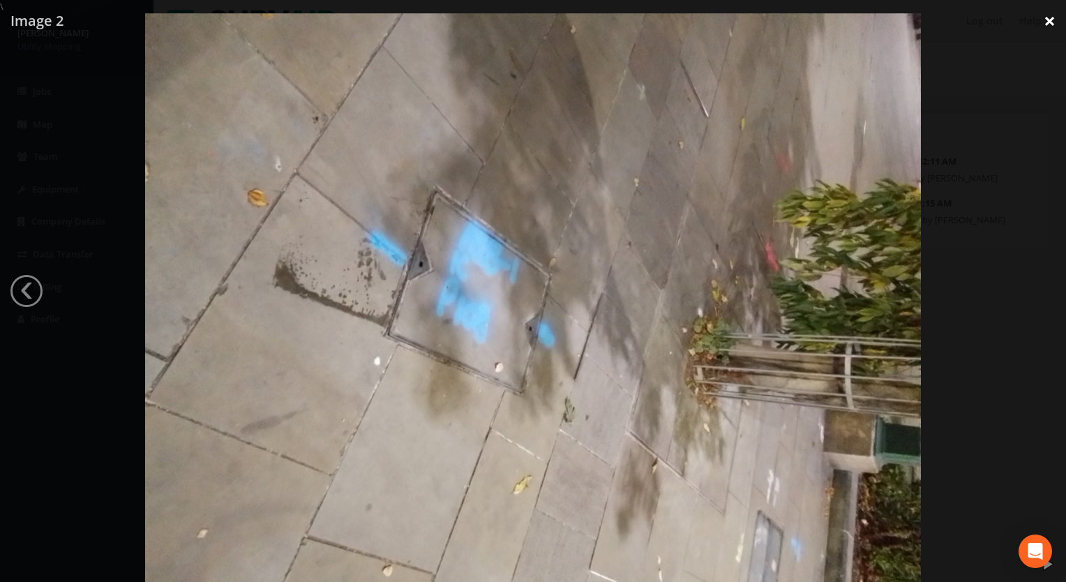
click at [1049, 26] on link "×" at bounding box center [1049, 21] width 33 height 42
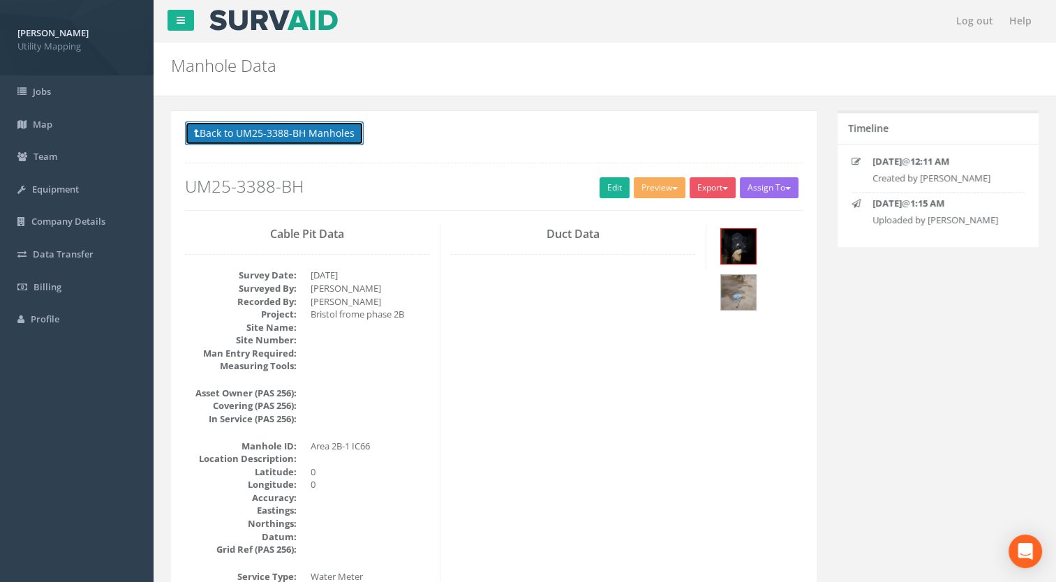
click at [285, 142] on button "Back to UM25-3388-BH Manholes" at bounding box center [274, 133] width 179 height 24
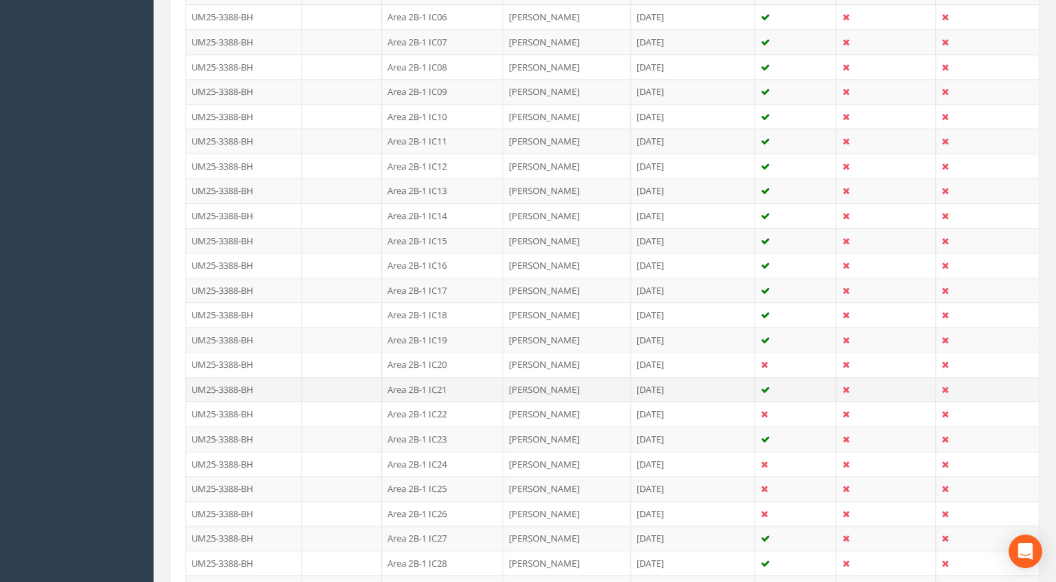
scroll to position [558, 0]
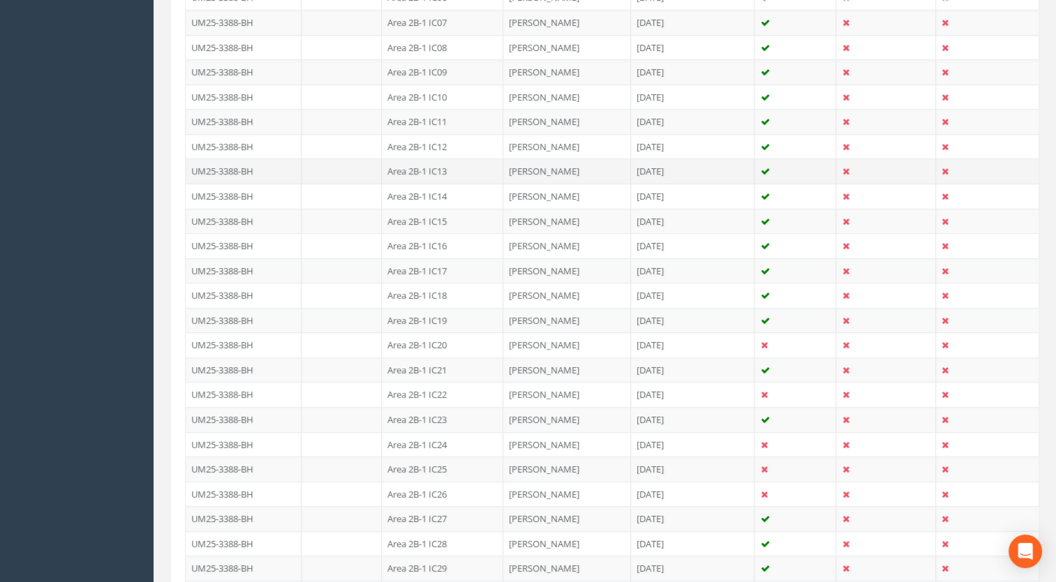
click at [437, 169] on td "Area 2B-1 IC13" at bounding box center [442, 170] width 121 height 25
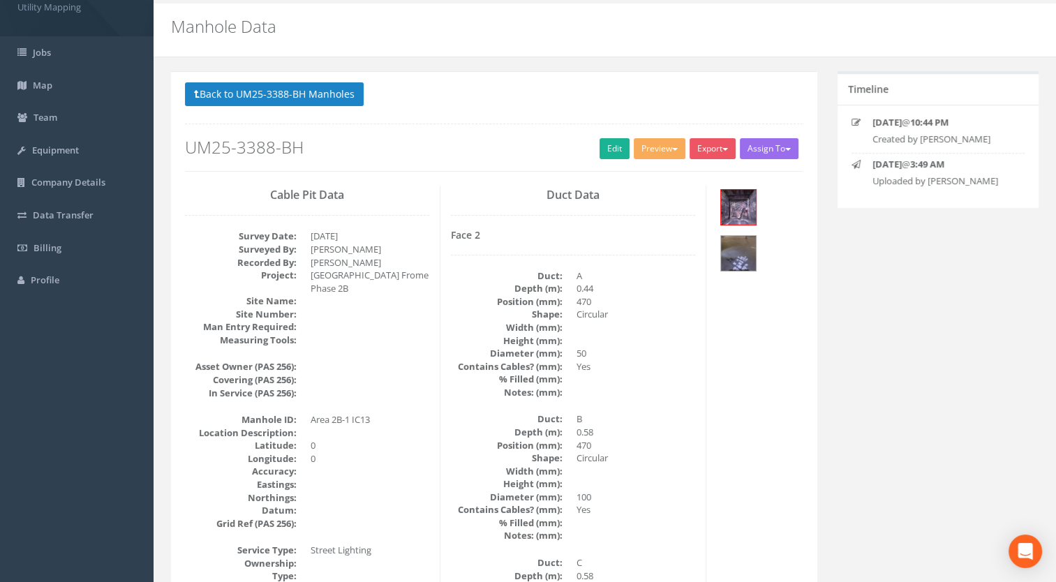
scroll to position [0, 0]
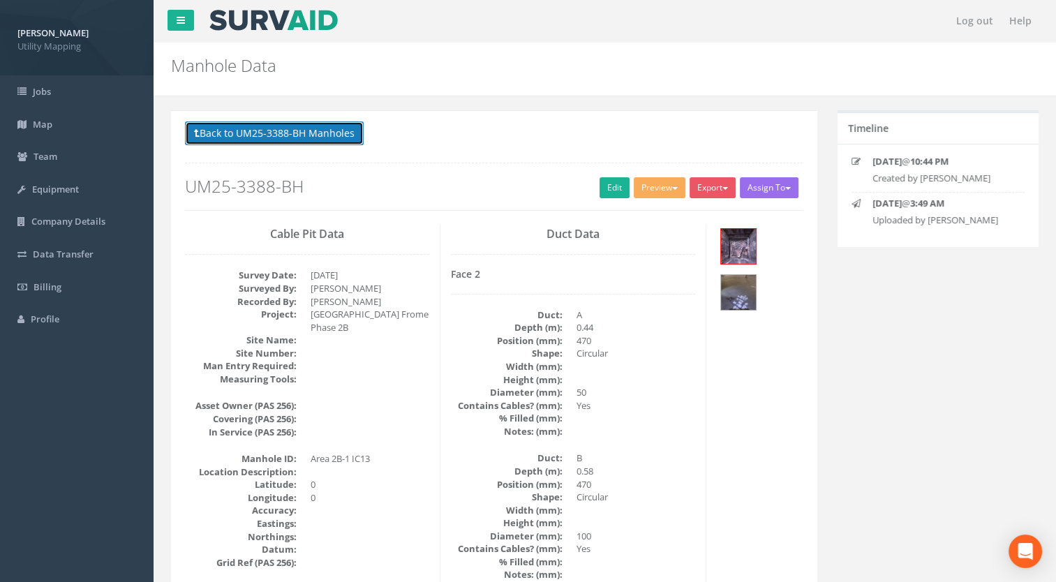
click at [329, 141] on button "Back to UM25-3388-BH Manholes" at bounding box center [274, 133] width 179 height 24
